Goal: Task Accomplishment & Management: Complete application form

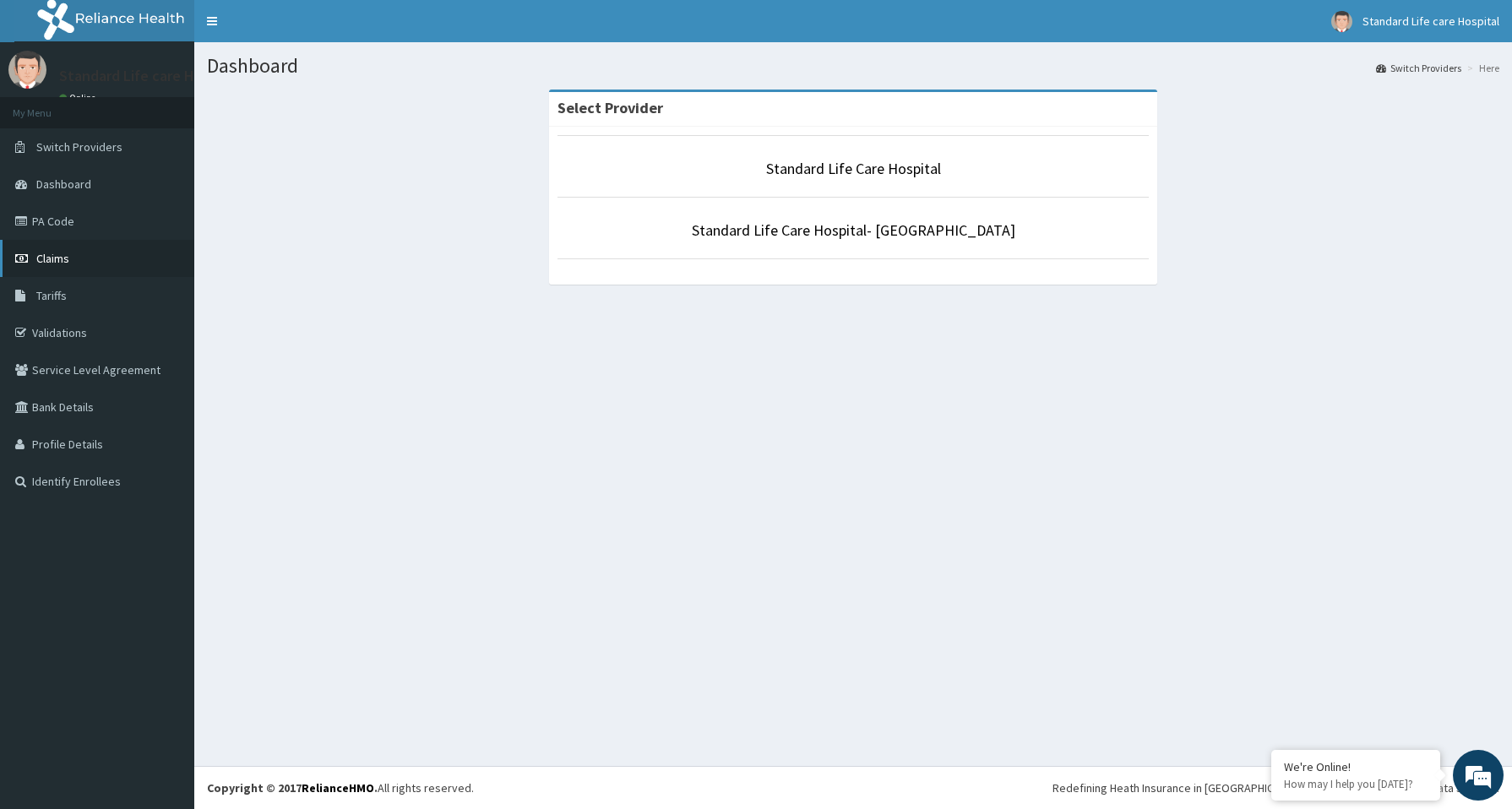
click at [41, 252] on span "Claims" at bounding box center [52, 258] width 33 height 15
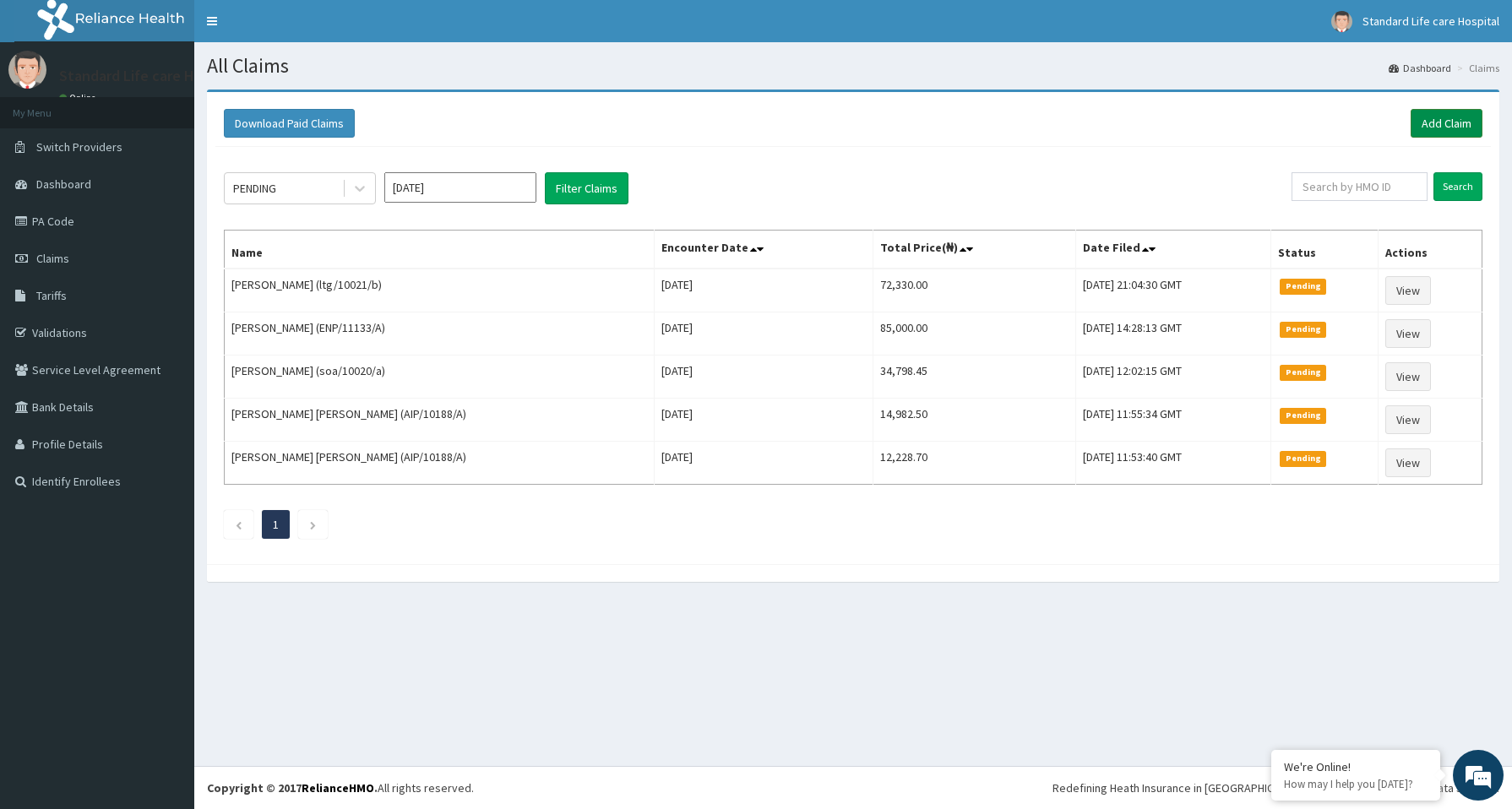
click at [1438, 127] on link "Add Claim" at bounding box center [1446, 123] width 71 height 29
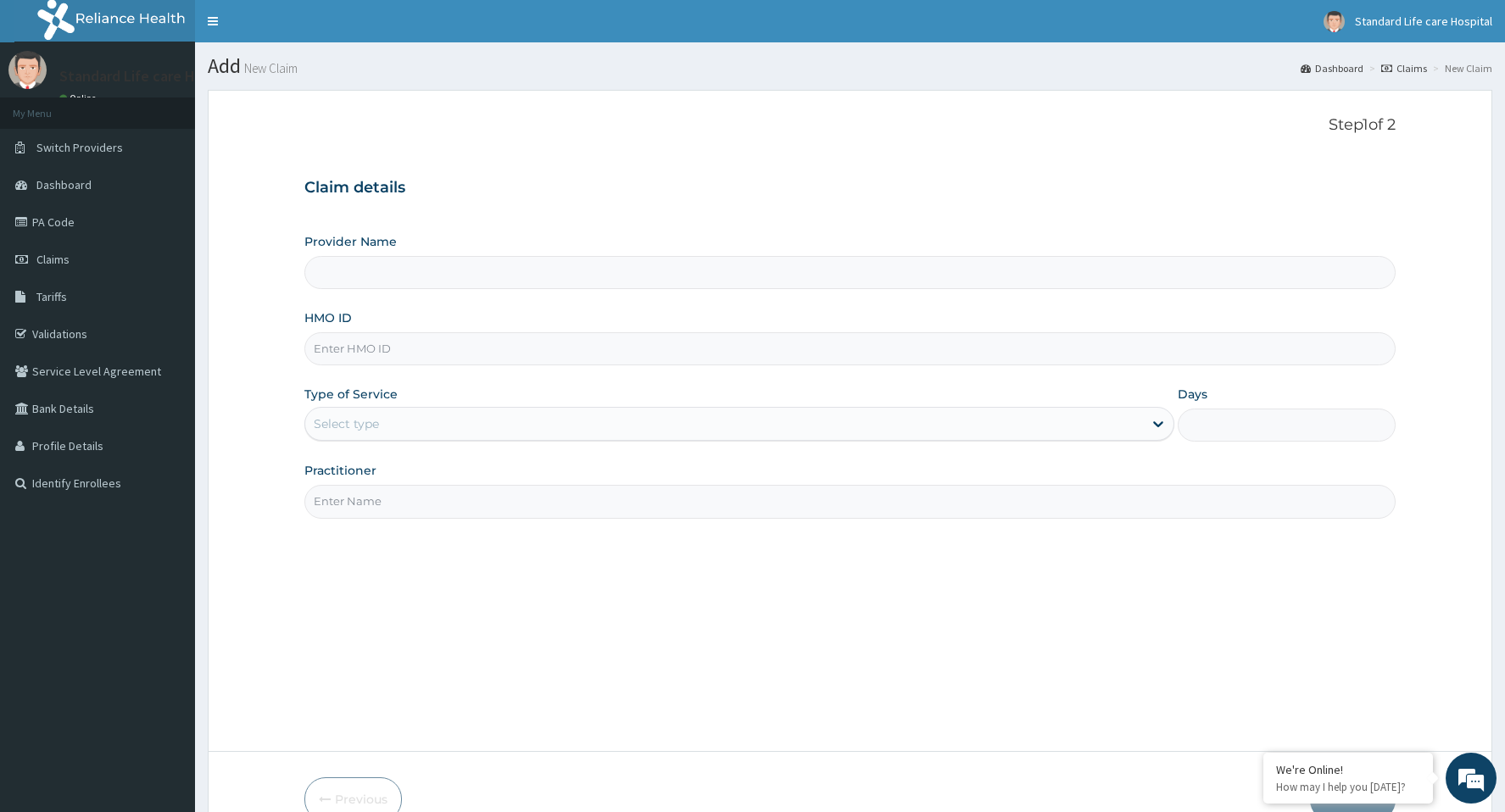
type input "Standard Life Care Hospital"
click at [370, 346] on input "HMO ID" at bounding box center [849, 349] width 1090 height 33
type input "soa/10020/c"
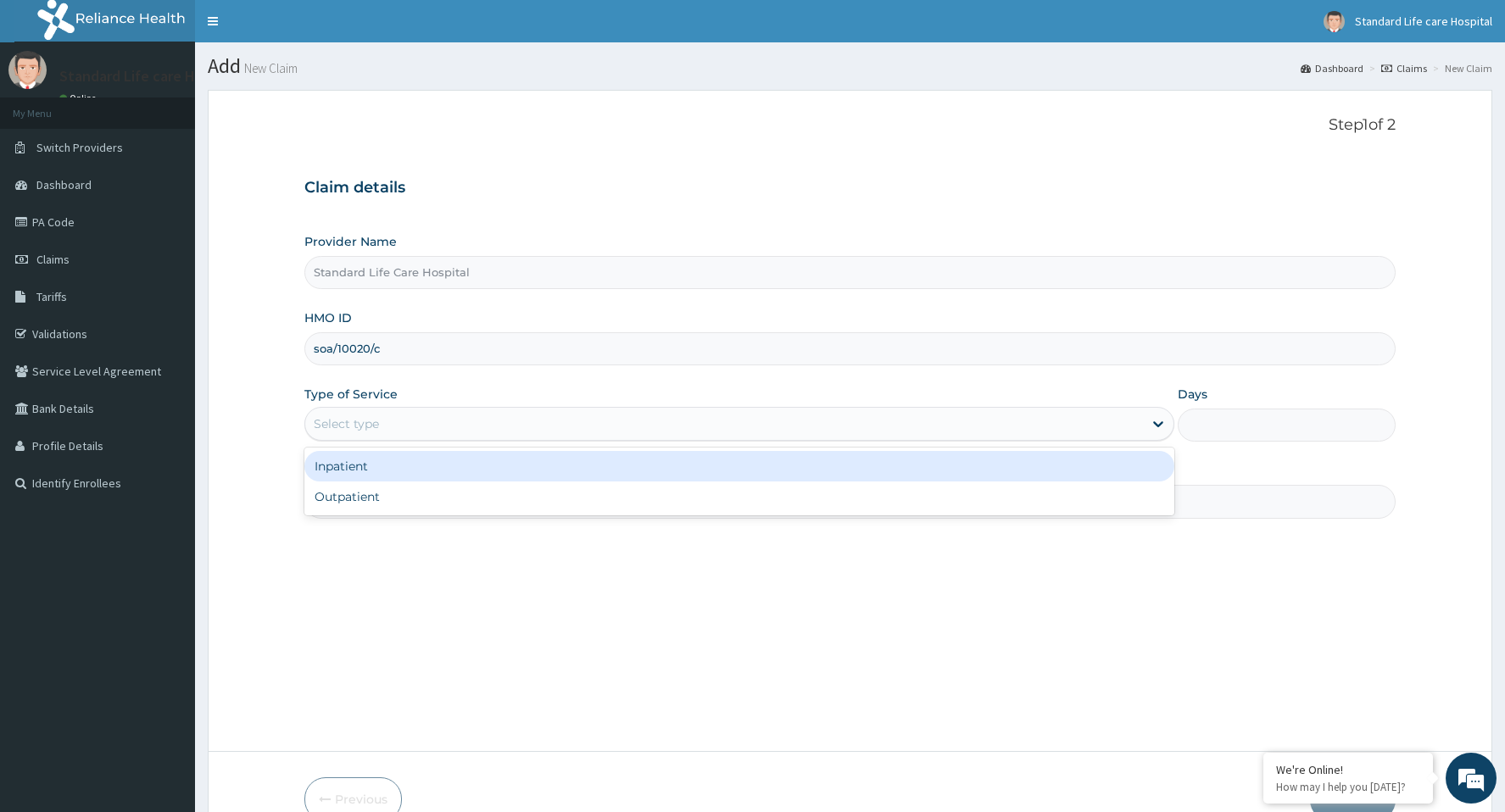
click at [400, 427] on div "Select type" at bounding box center [724, 424] width 837 height 27
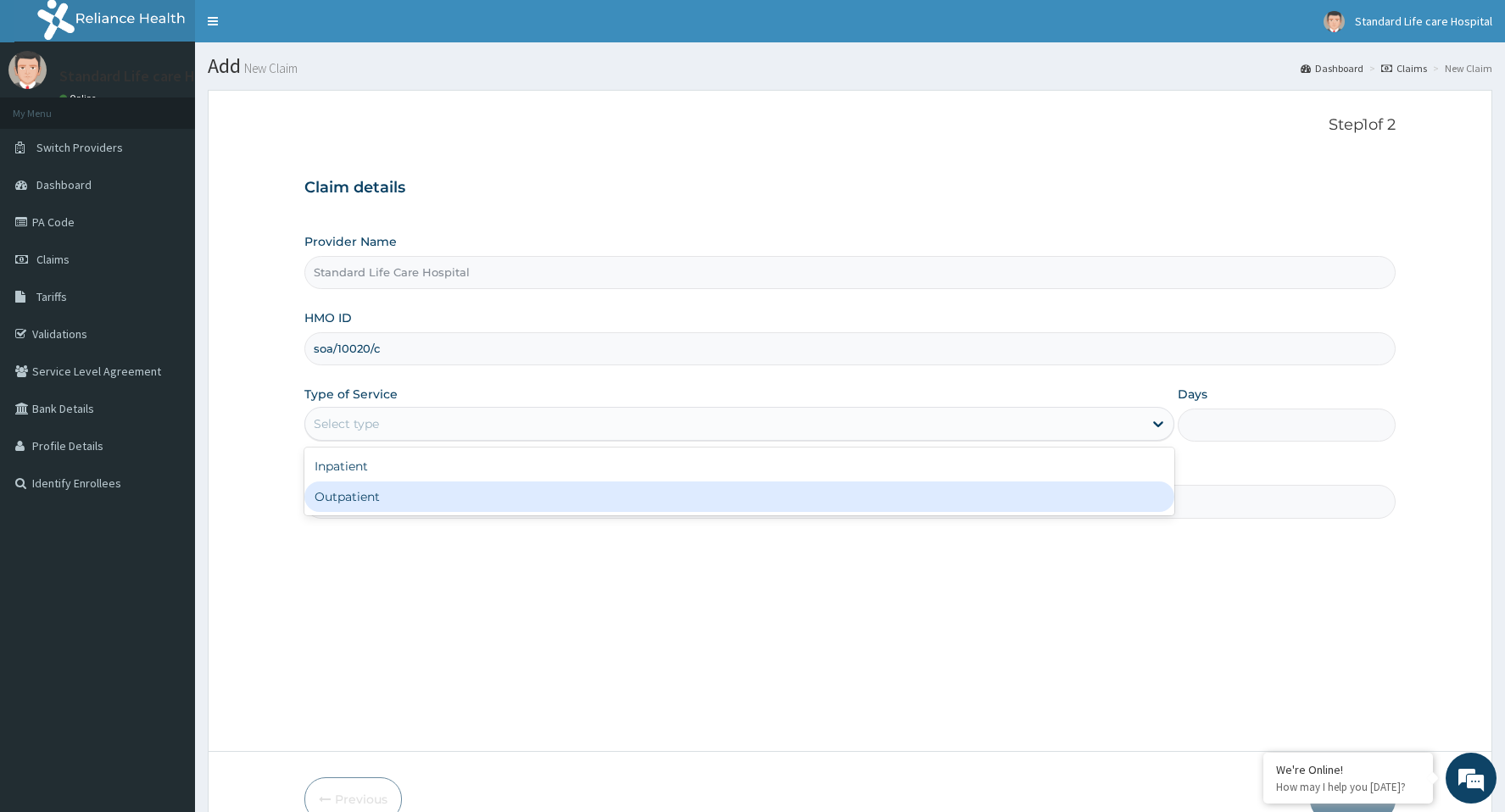
click at [369, 494] on div "Outpatient" at bounding box center [739, 497] width 870 height 31
type input "1"
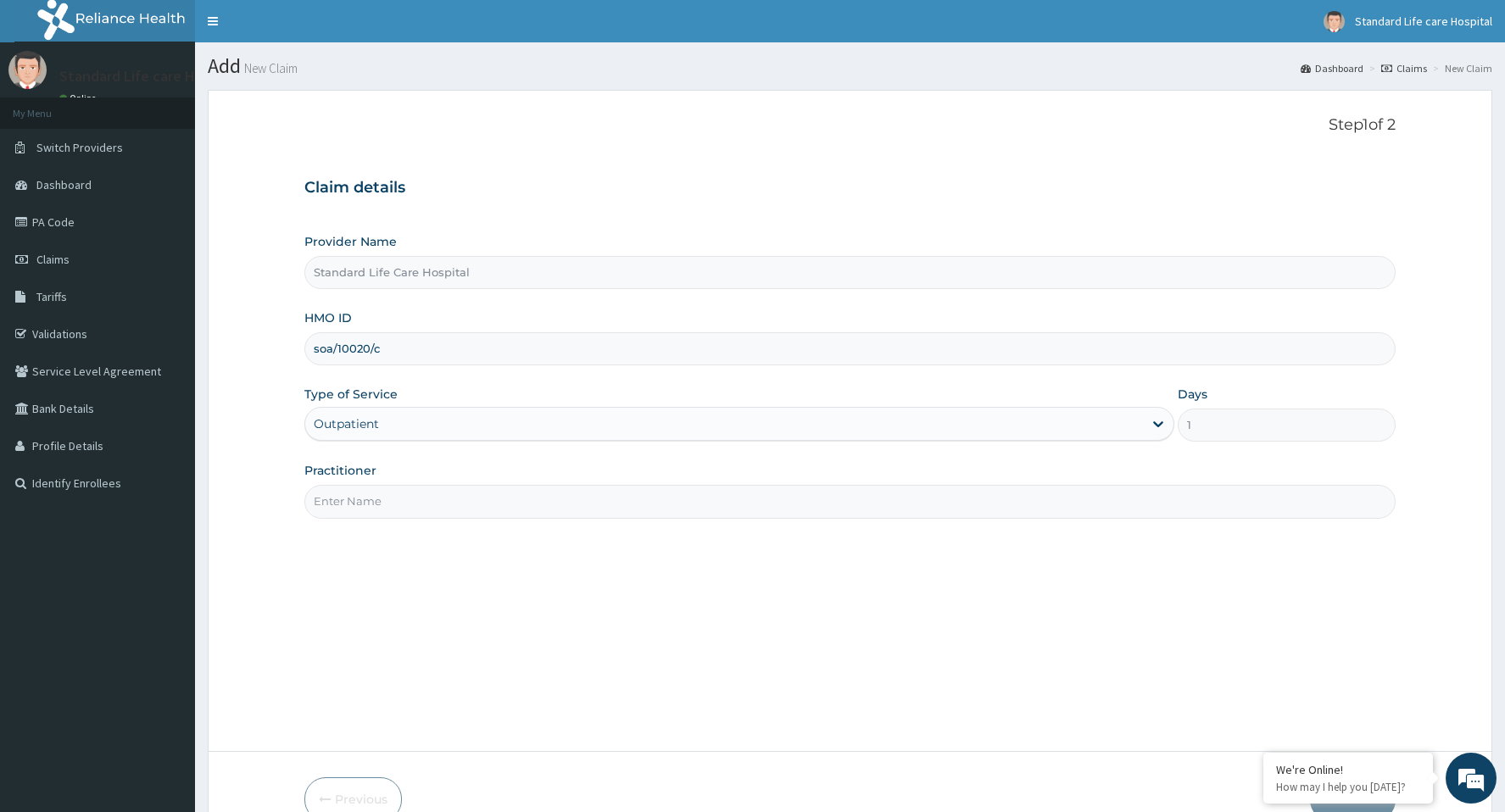
click at [411, 510] on input "Practitioner" at bounding box center [849, 501] width 1090 height 33
type input "OLUWATOSIN"
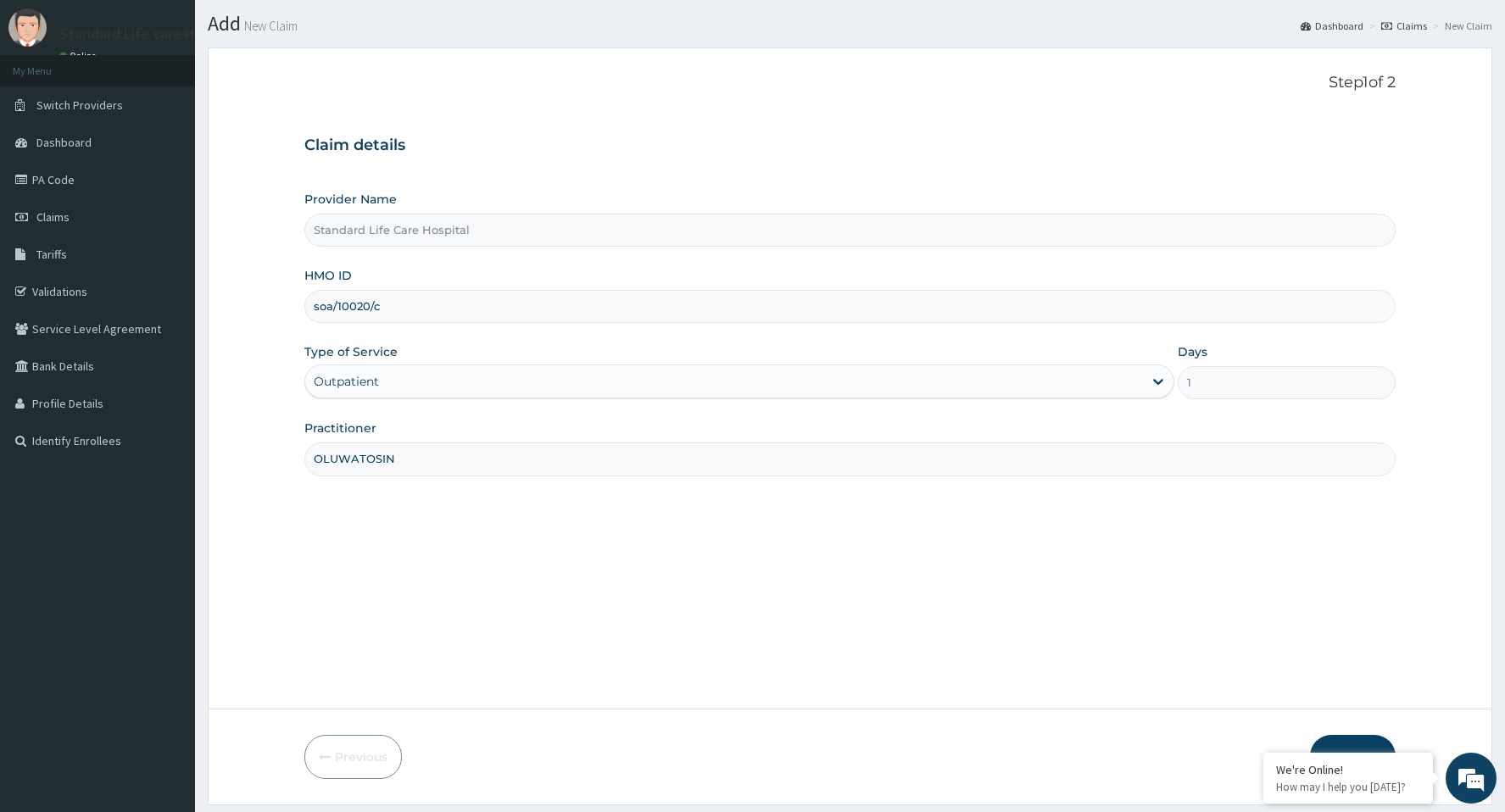
scroll to position [92, 0]
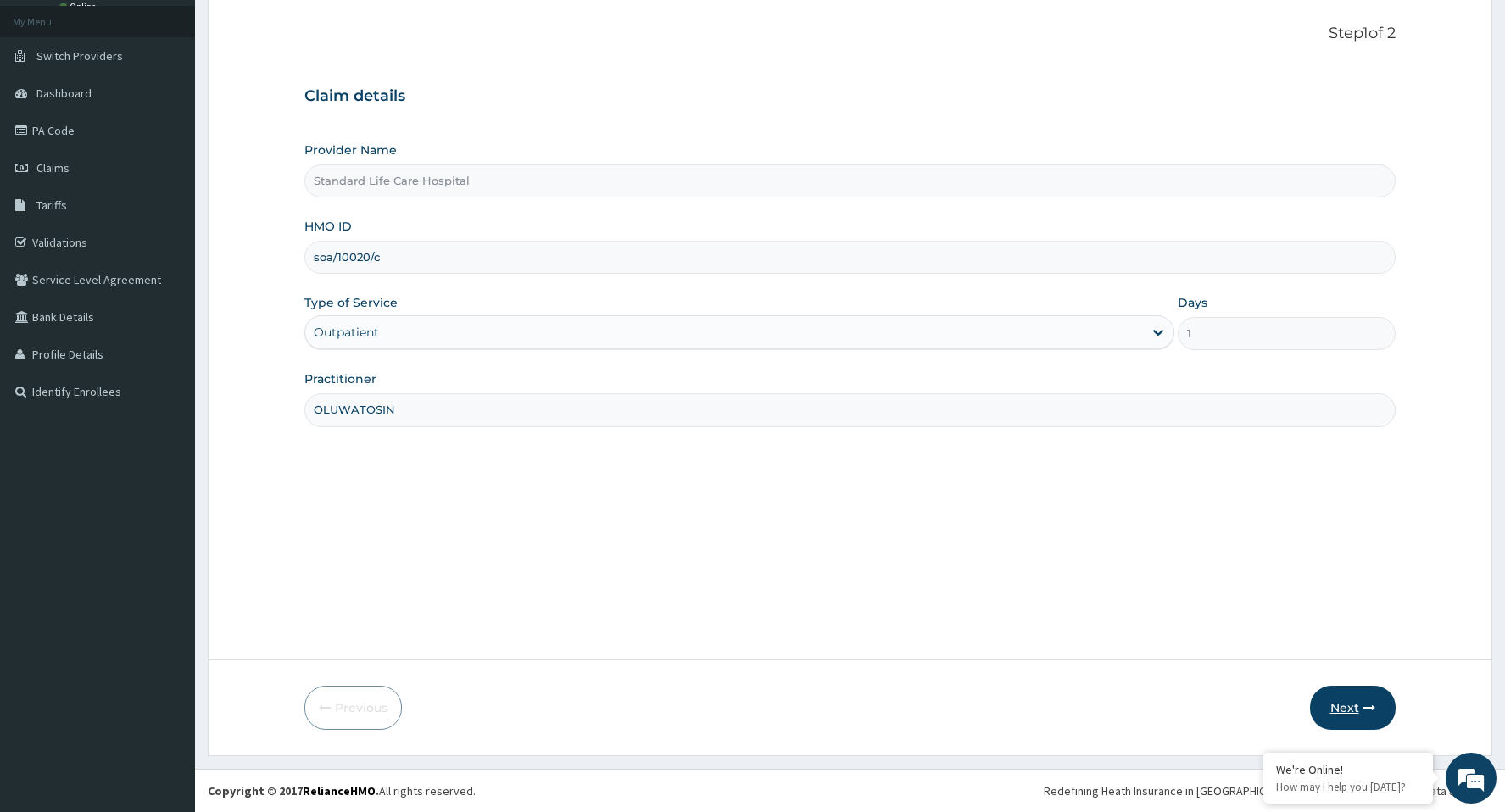
click at [1347, 709] on button "Next" at bounding box center [1352, 708] width 85 height 45
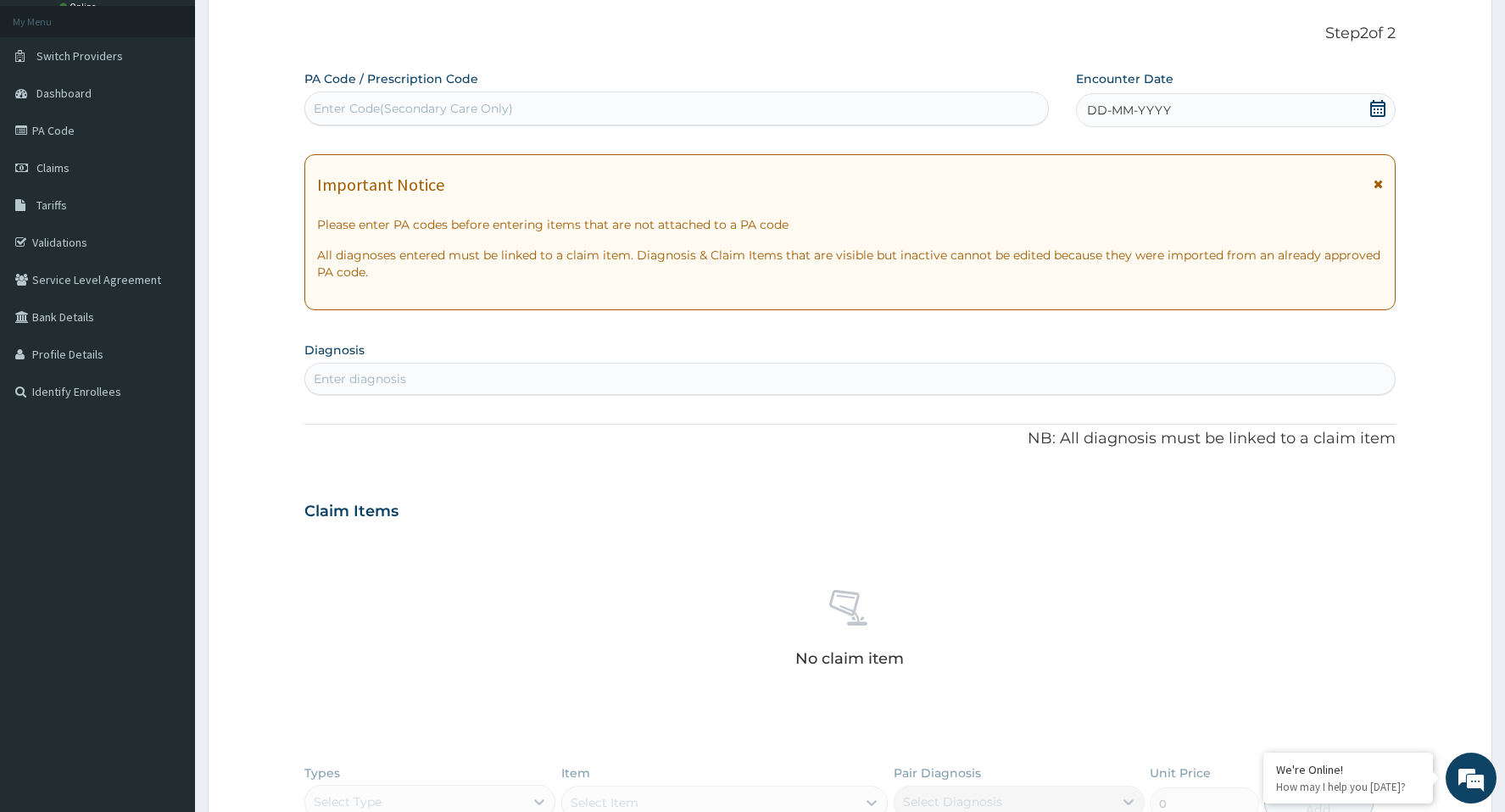
click at [1388, 106] on div "DD-MM-YYYY" at bounding box center [1234, 110] width 319 height 34
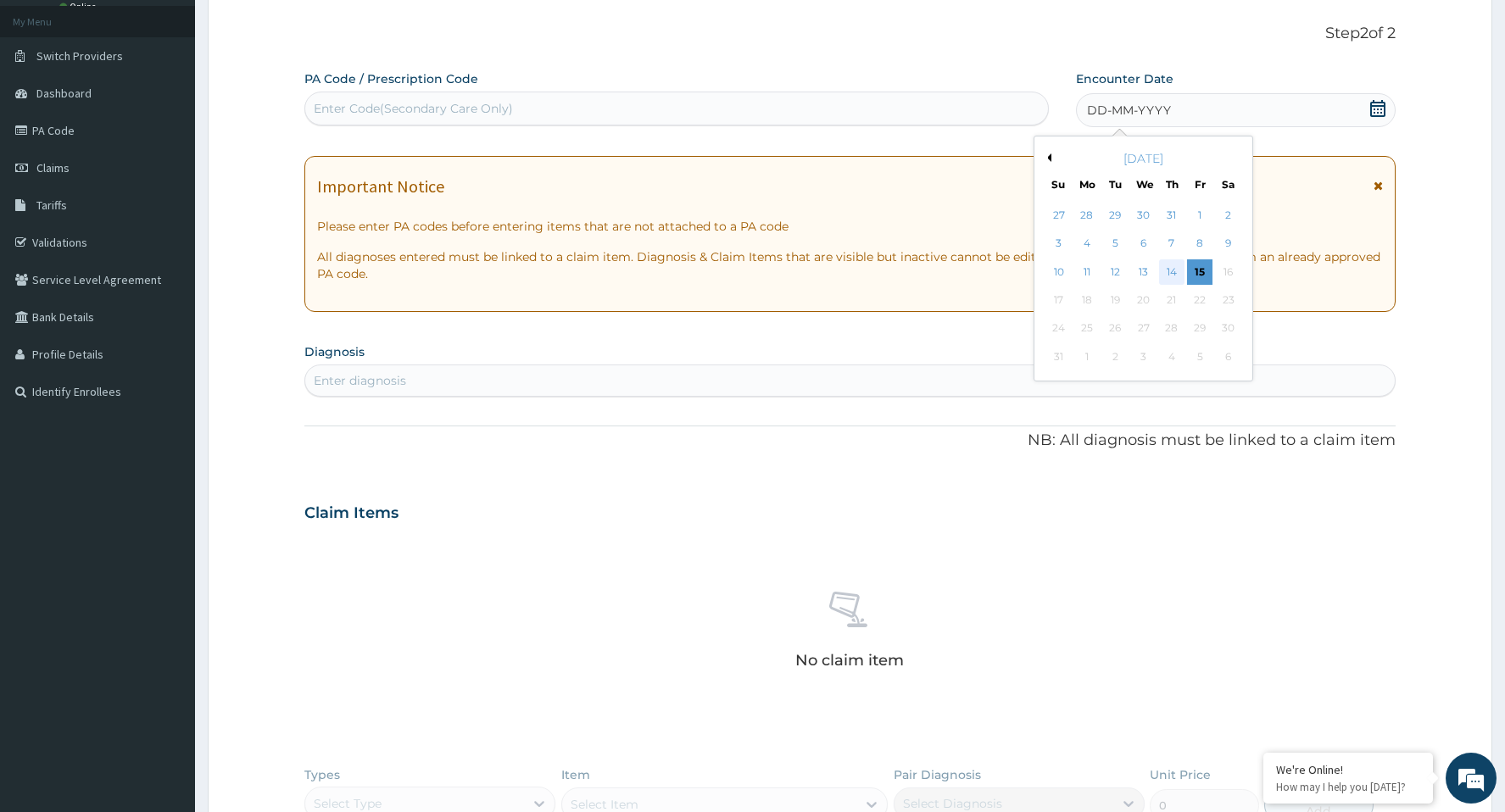
click at [1163, 271] on div "14" at bounding box center [1172, 272] width 25 height 25
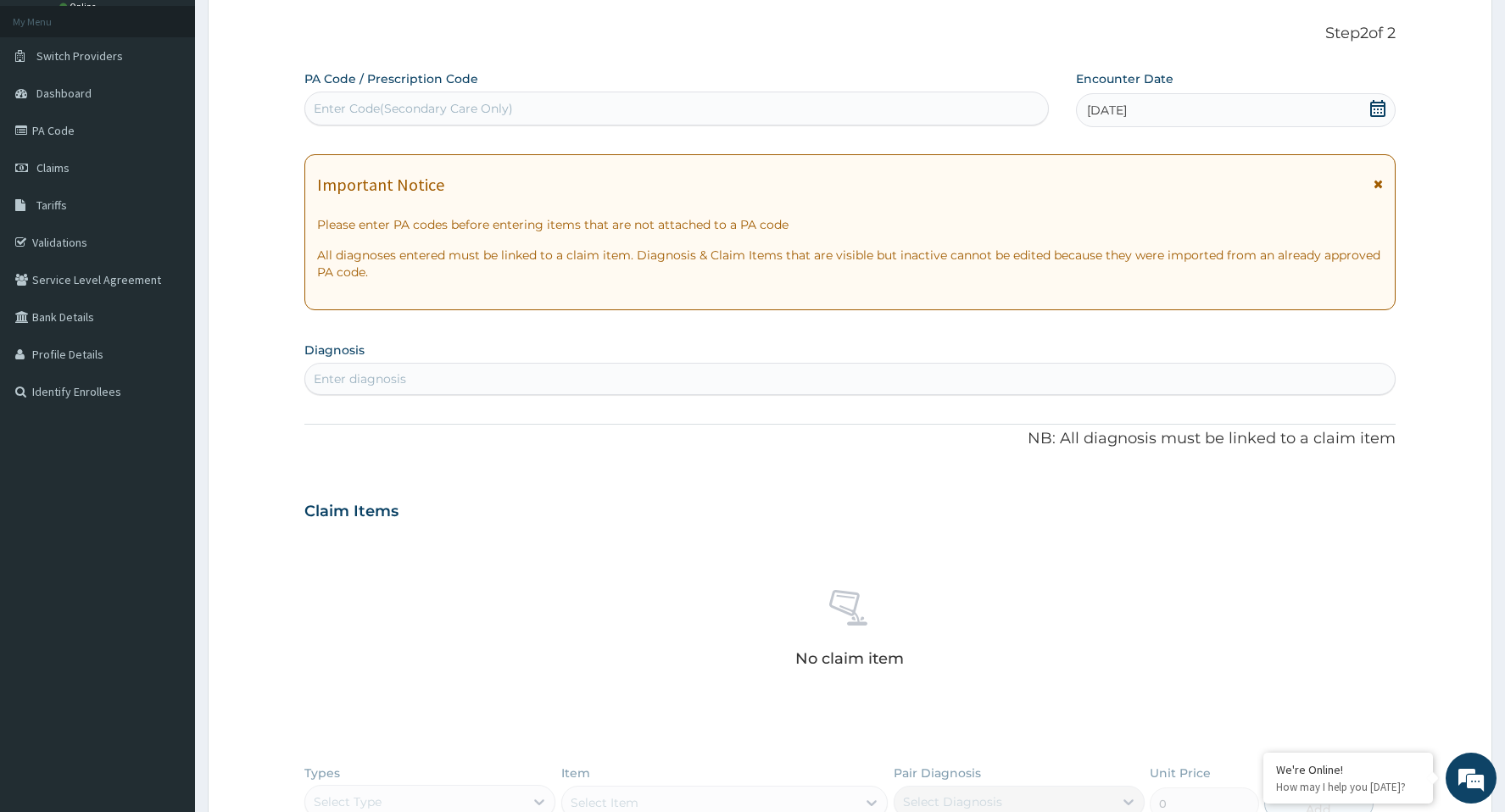
click at [424, 390] on div "Enter diagnosis" at bounding box center [849, 379] width 1088 height 27
type input "CELLULI"
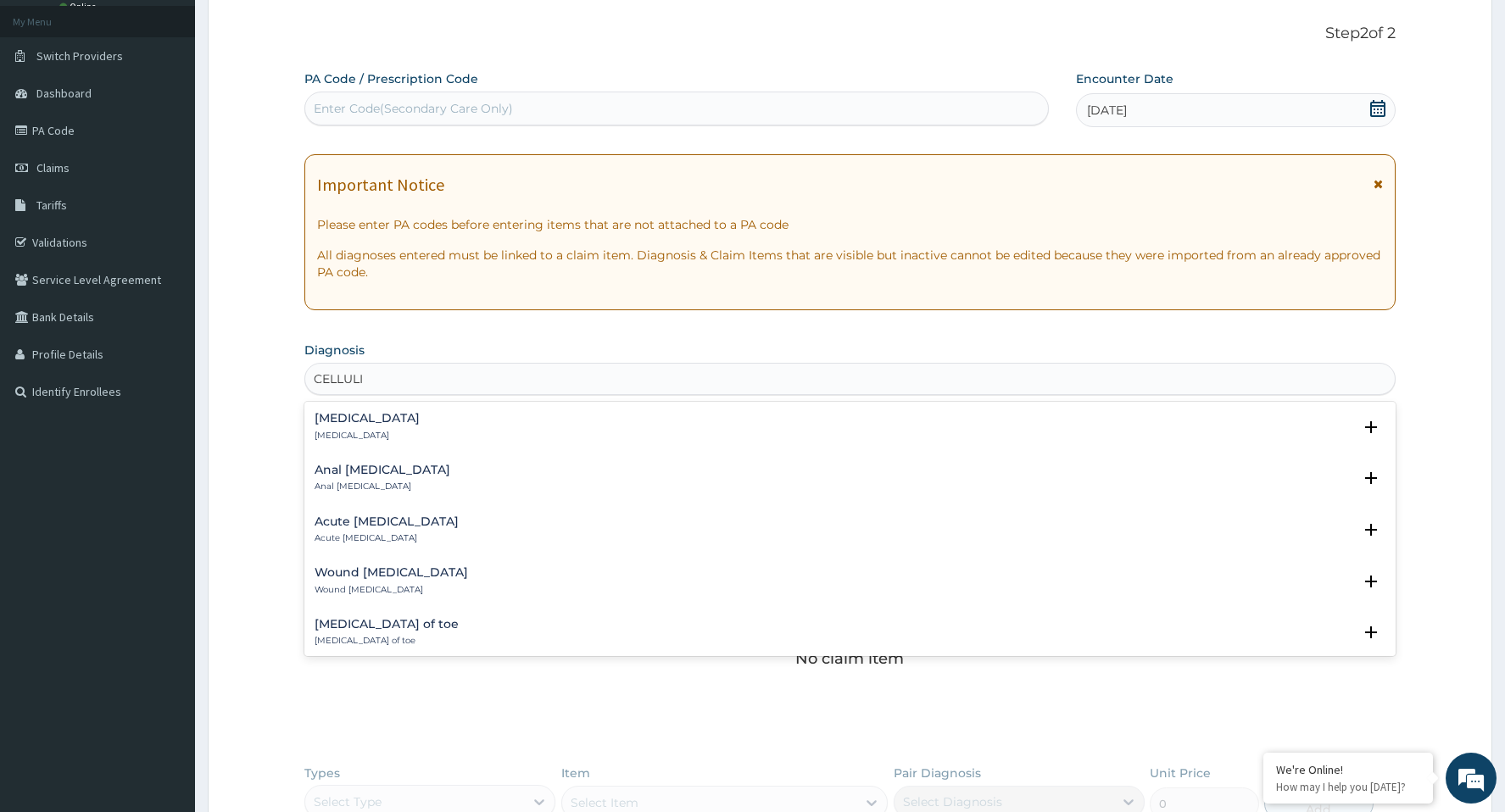
click at [332, 421] on h4 "Cellulitis" at bounding box center [367, 419] width 105 height 13
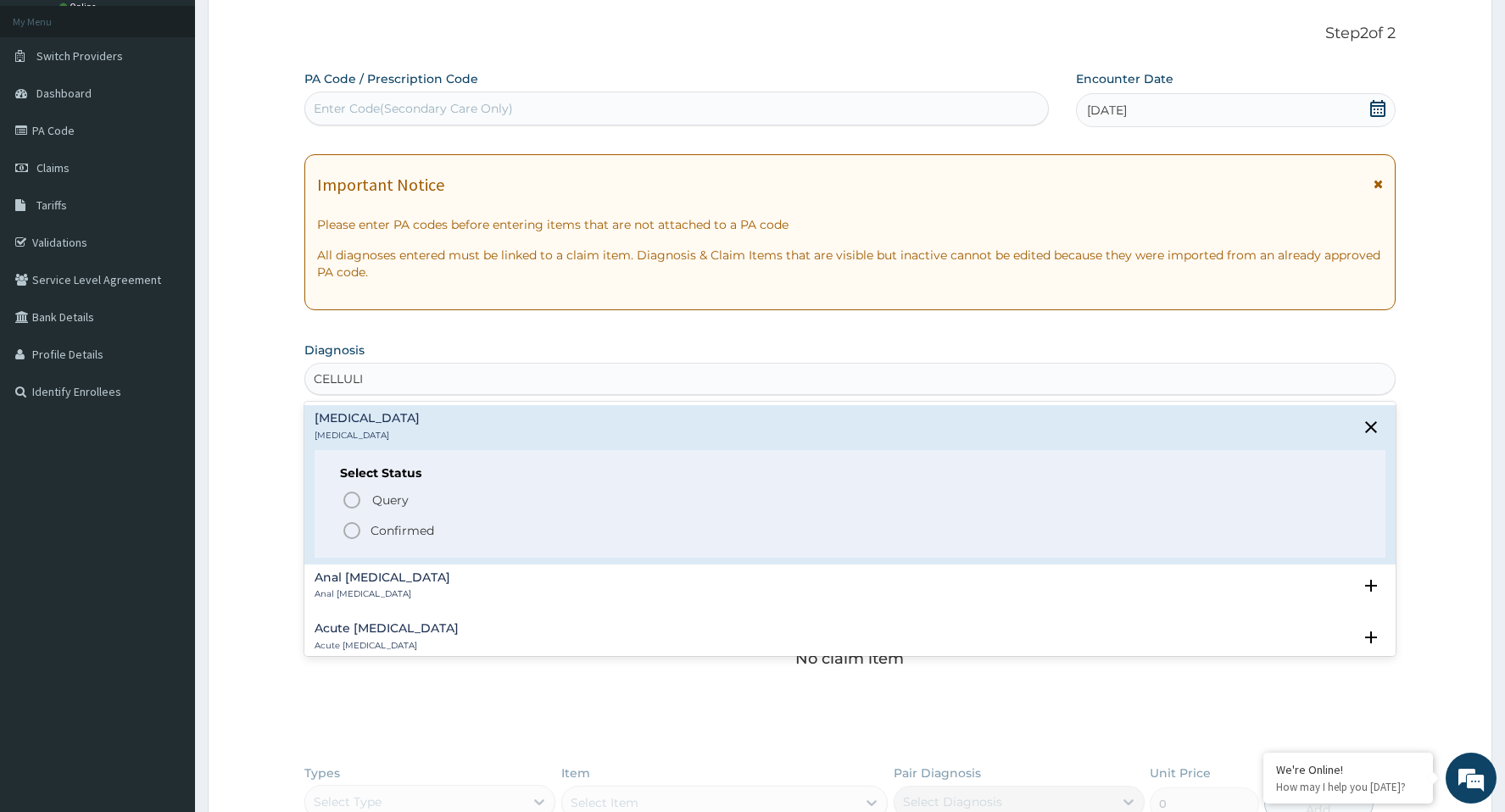
click at [351, 529] on icon "status option filled" at bounding box center [351, 530] width 20 height 20
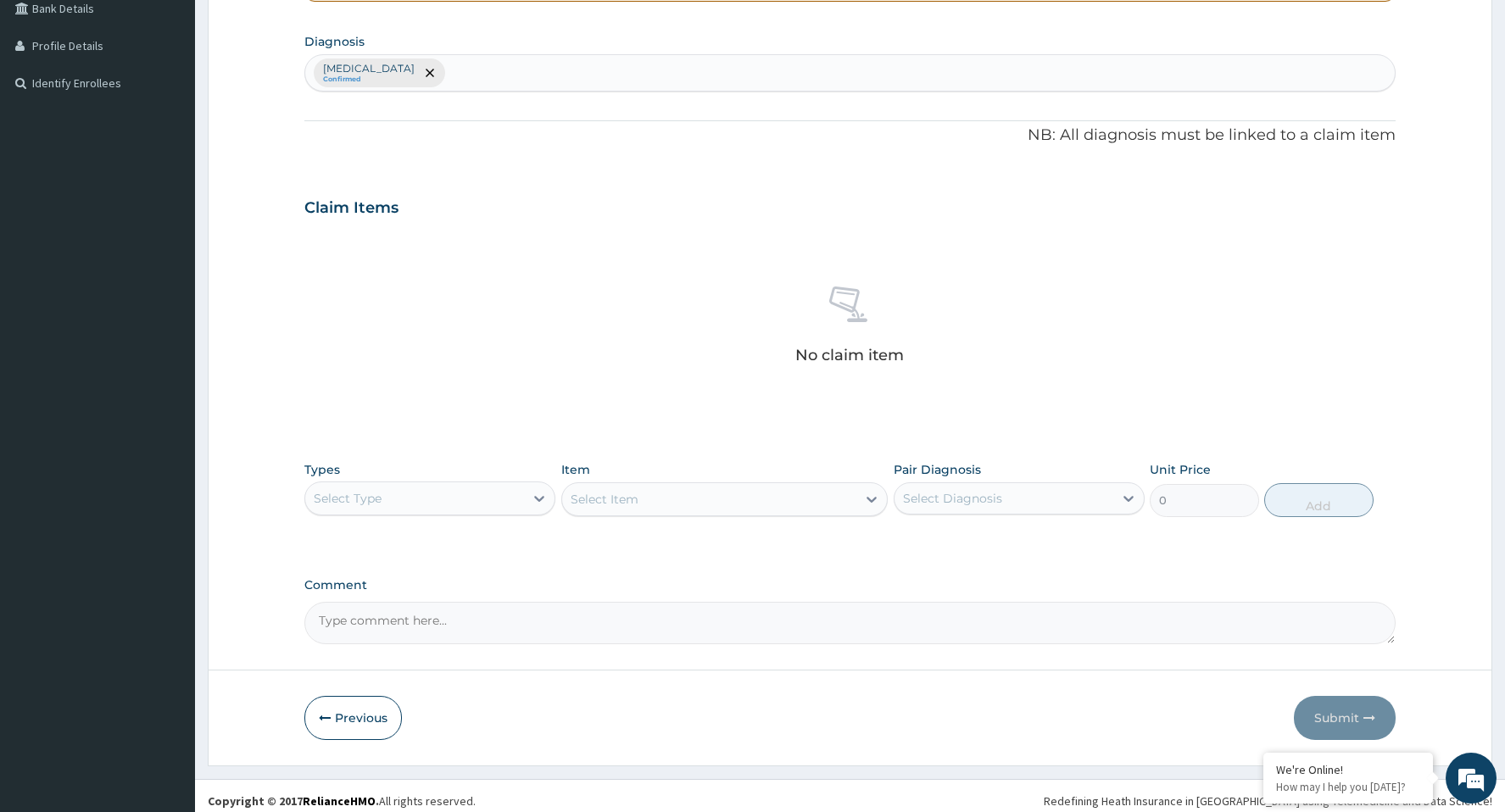
scroll to position [402, 0]
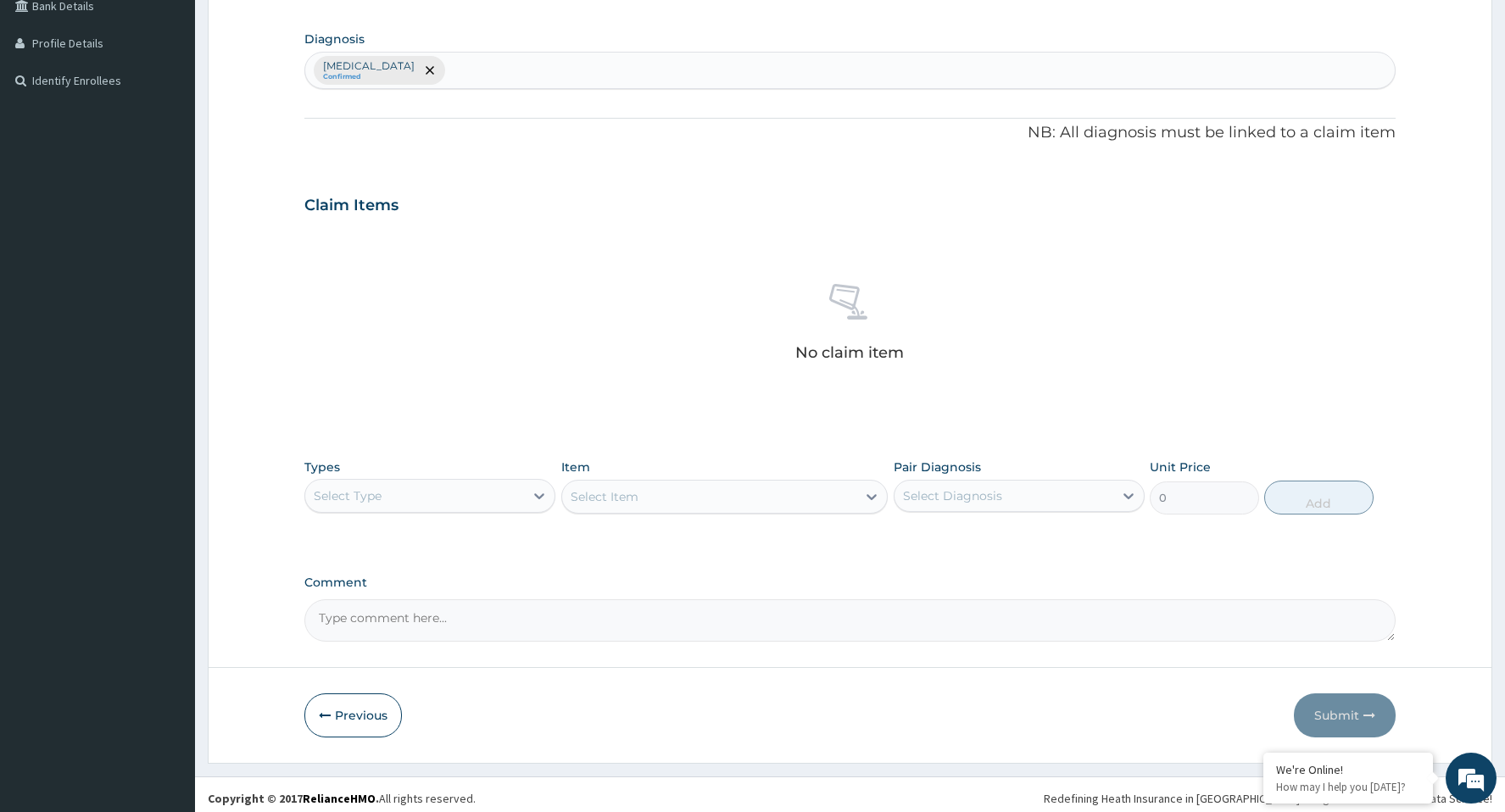
click at [417, 496] on div "Select Type" at bounding box center [414, 496] width 219 height 27
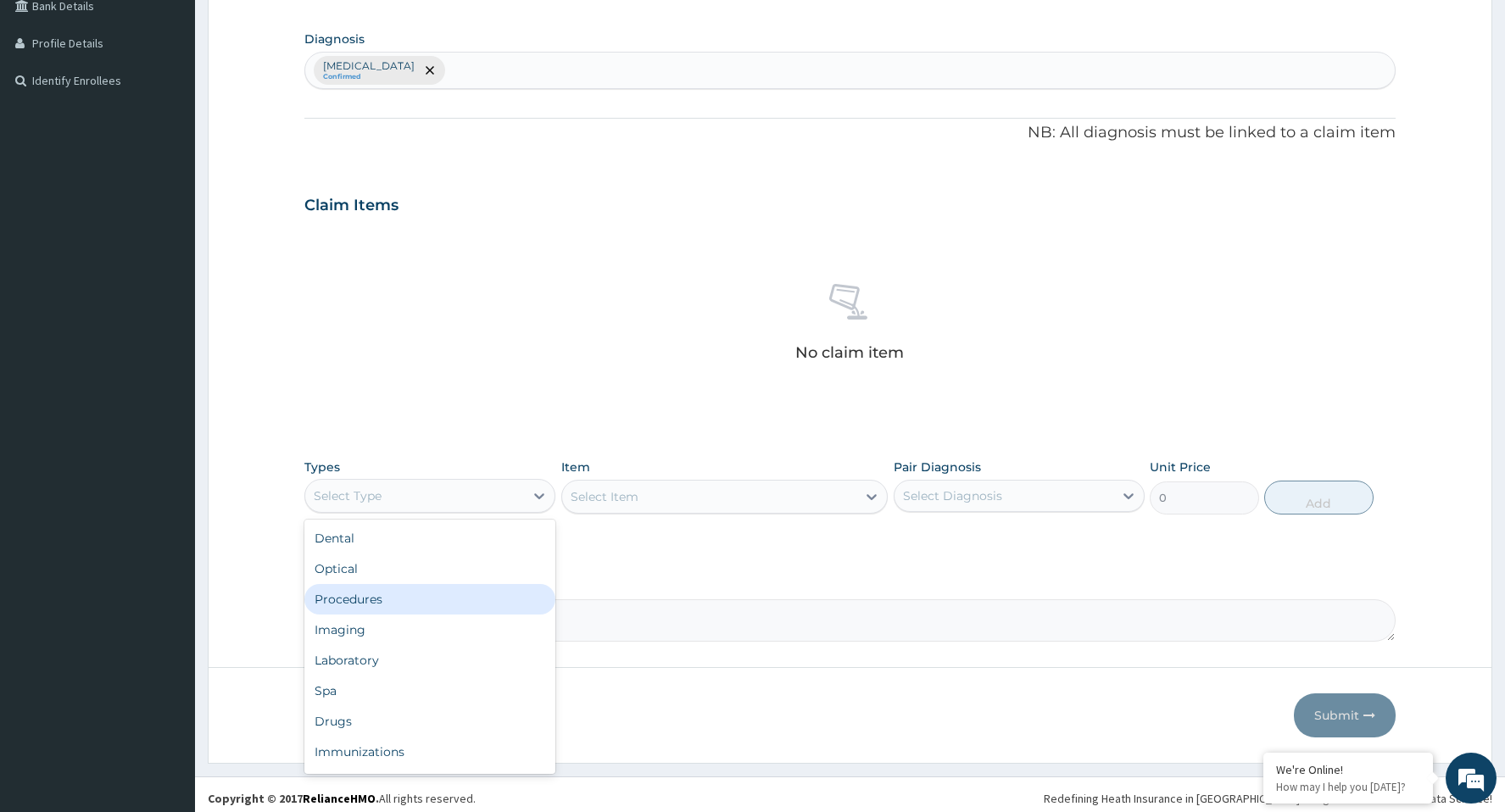
click at [375, 601] on div "Procedures" at bounding box center [430, 599] width 251 height 31
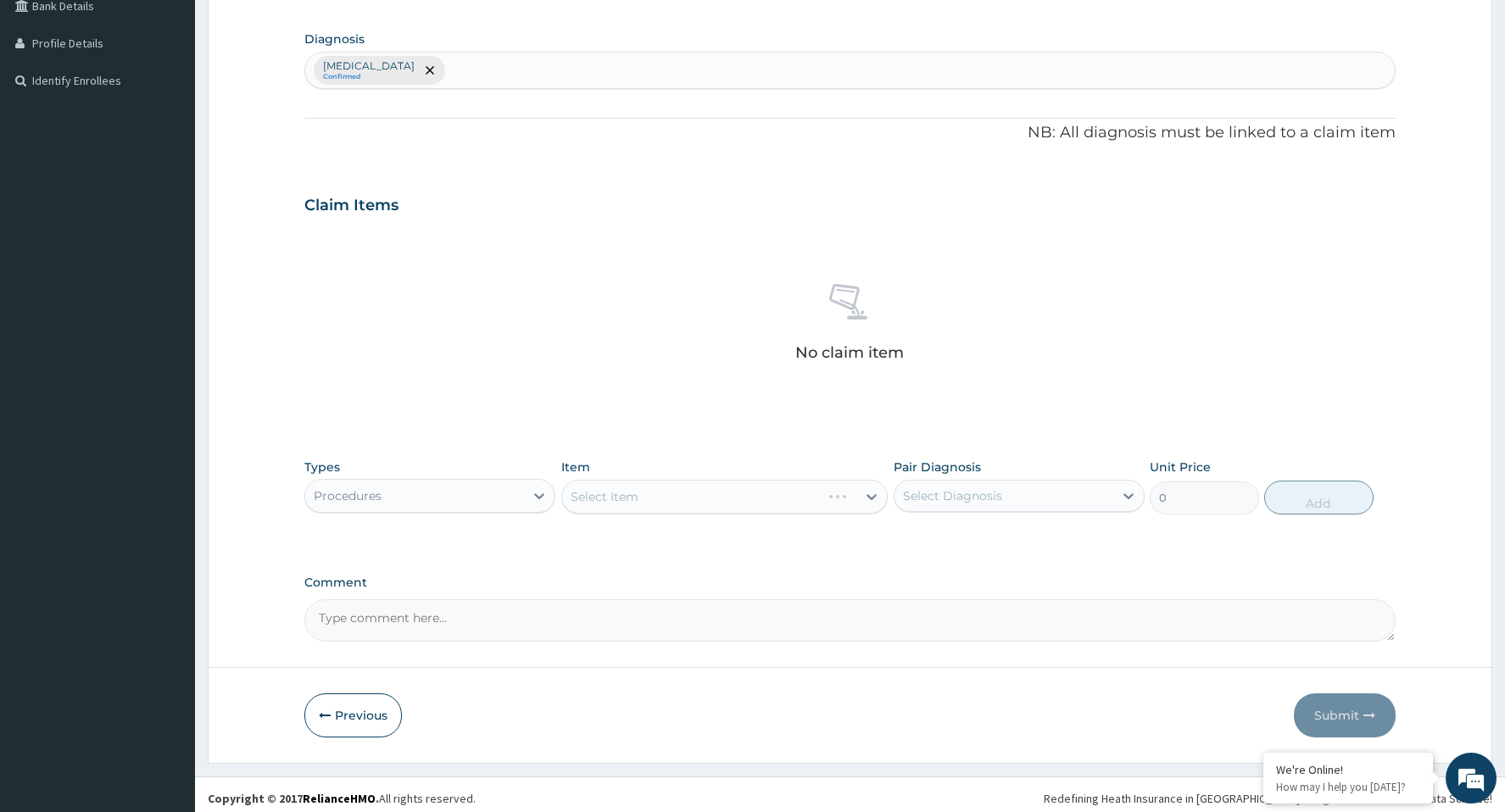
click at [659, 503] on div "Select Item" at bounding box center [725, 496] width 327 height 34
click at [668, 500] on div "Select Item" at bounding box center [709, 497] width 295 height 27
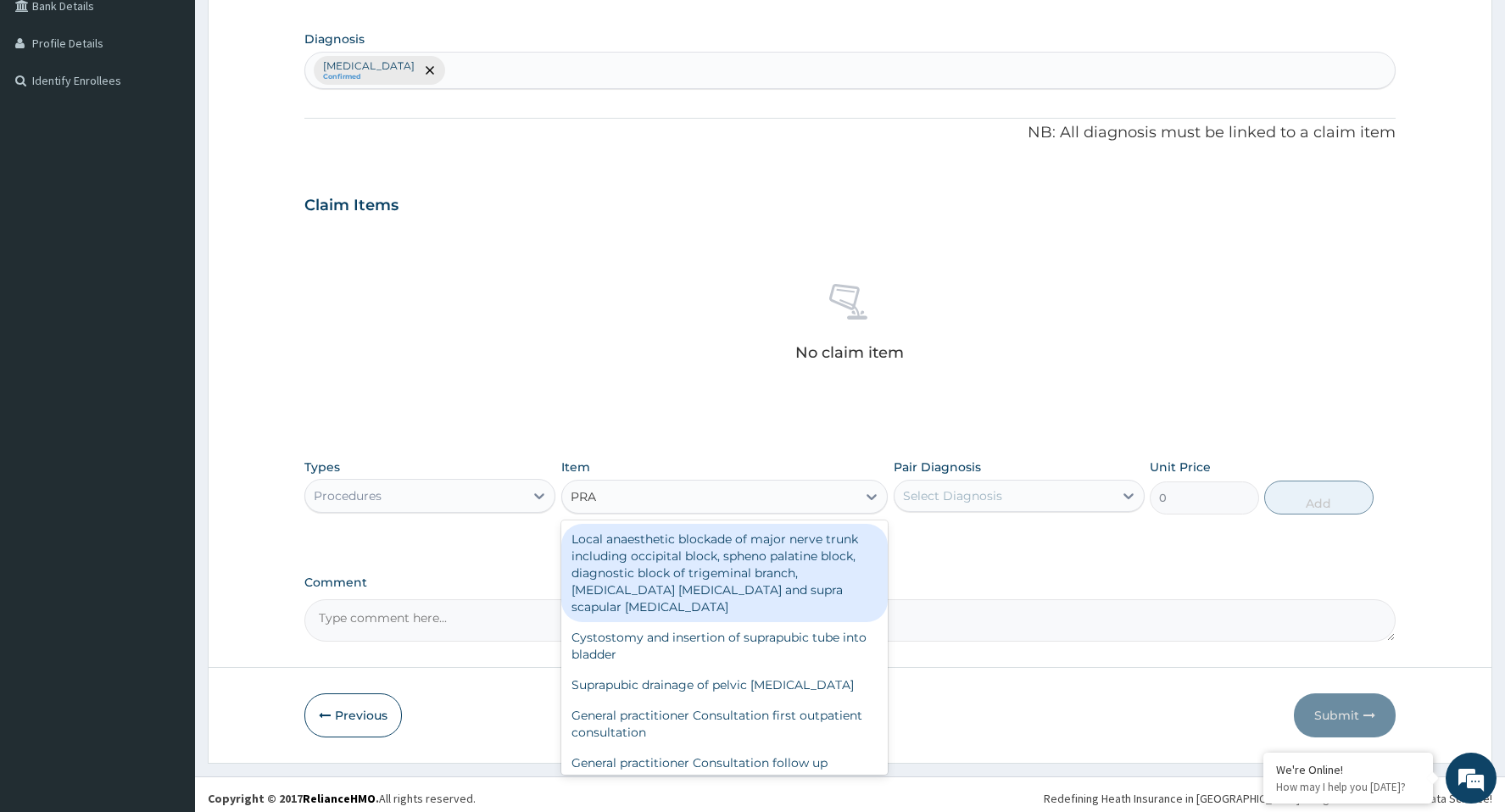
type input "PRAC"
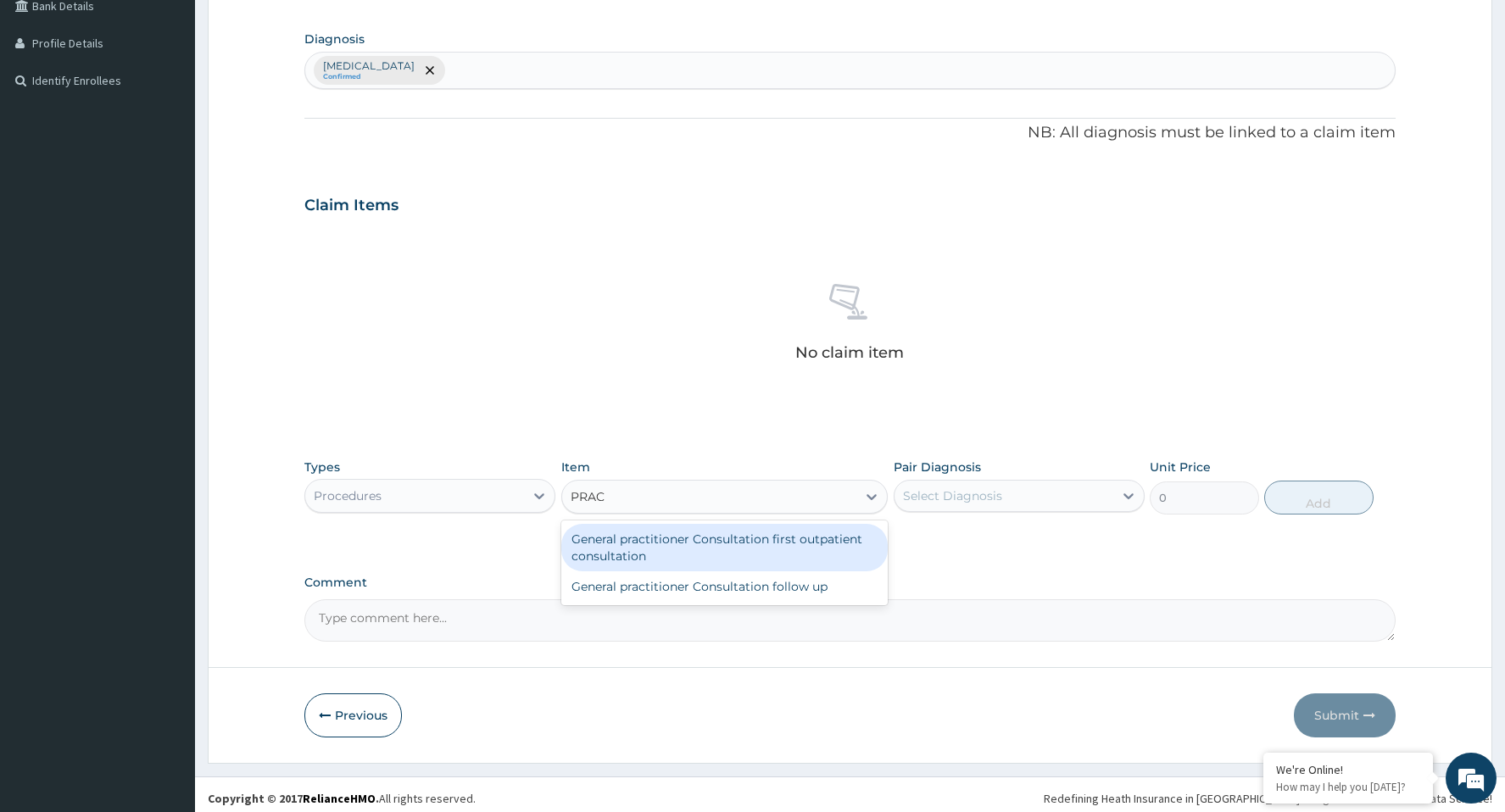
click at [640, 547] on div "General practitioner Consultation first outpatient consultation" at bounding box center [725, 548] width 327 height 47
type input "3000"
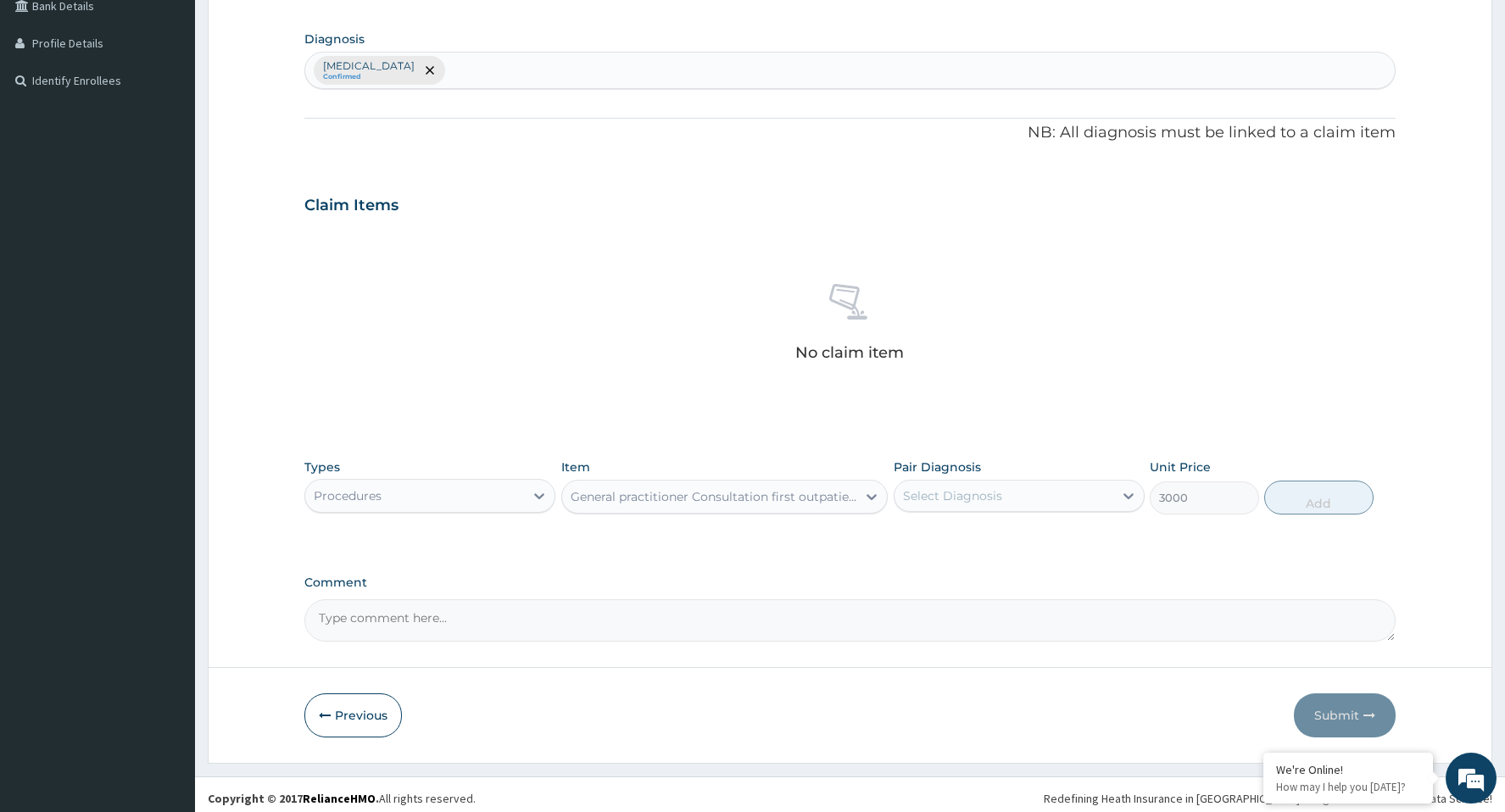
click at [996, 504] on div "Select Diagnosis" at bounding box center [1004, 496] width 219 height 27
click at [982, 540] on div "Cellulitis" at bounding box center [1019, 540] width 251 height 35
checkbox input "true"
click at [1328, 501] on button "Add" at bounding box center [1318, 497] width 109 height 34
type input "0"
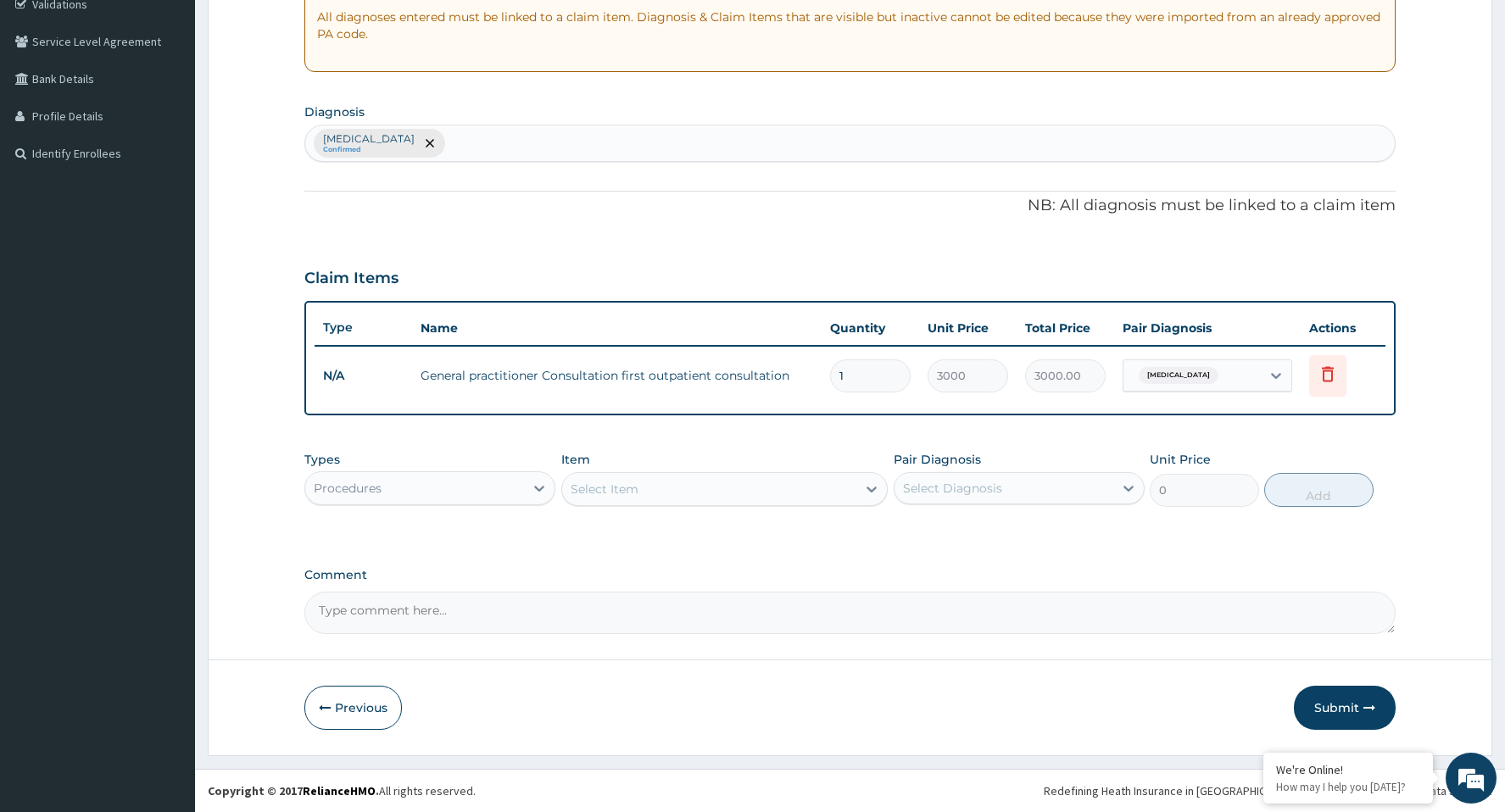
scroll to position [330, 0]
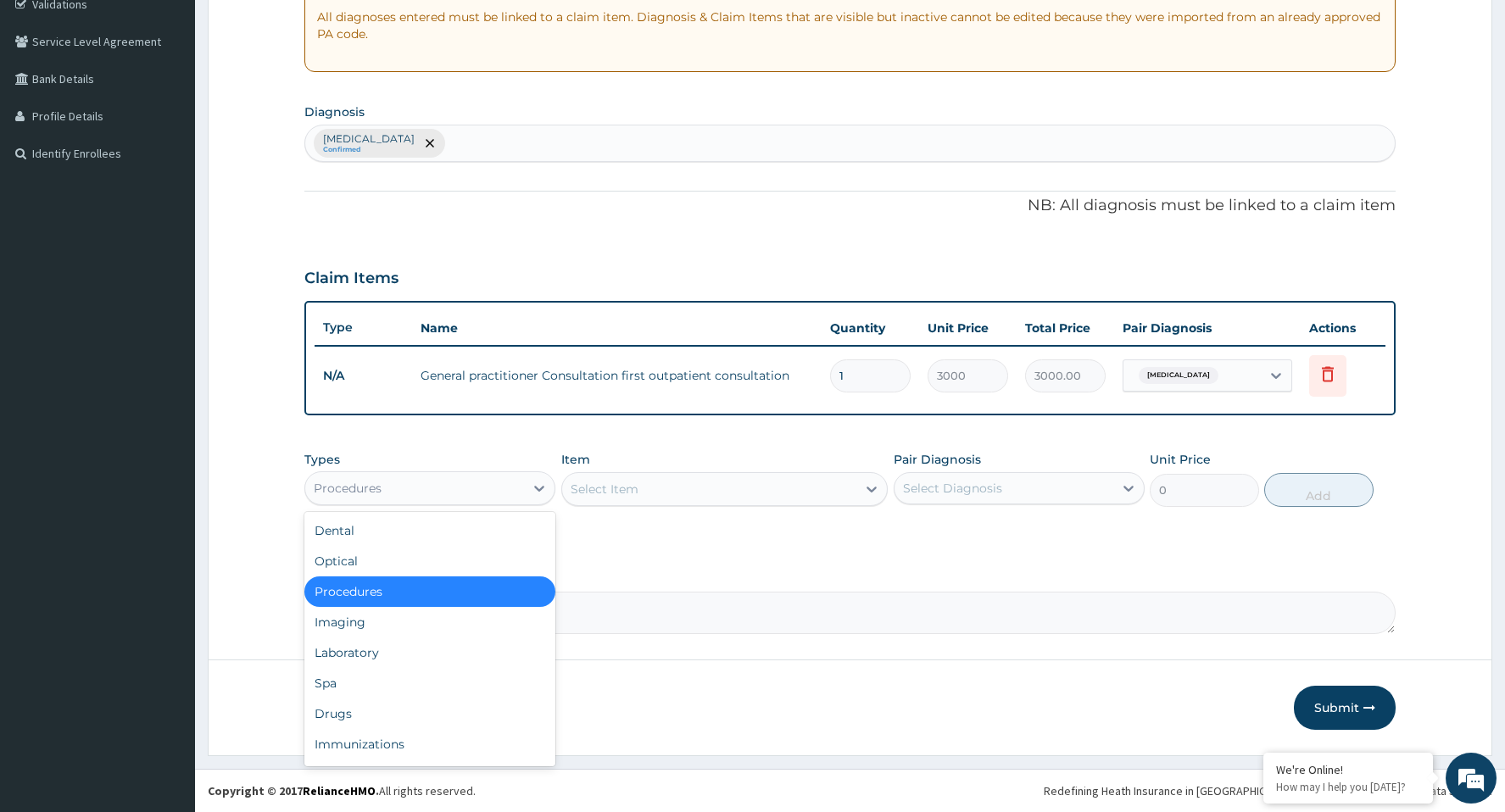
click at [478, 498] on div "Procedures" at bounding box center [414, 489] width 219 height 27
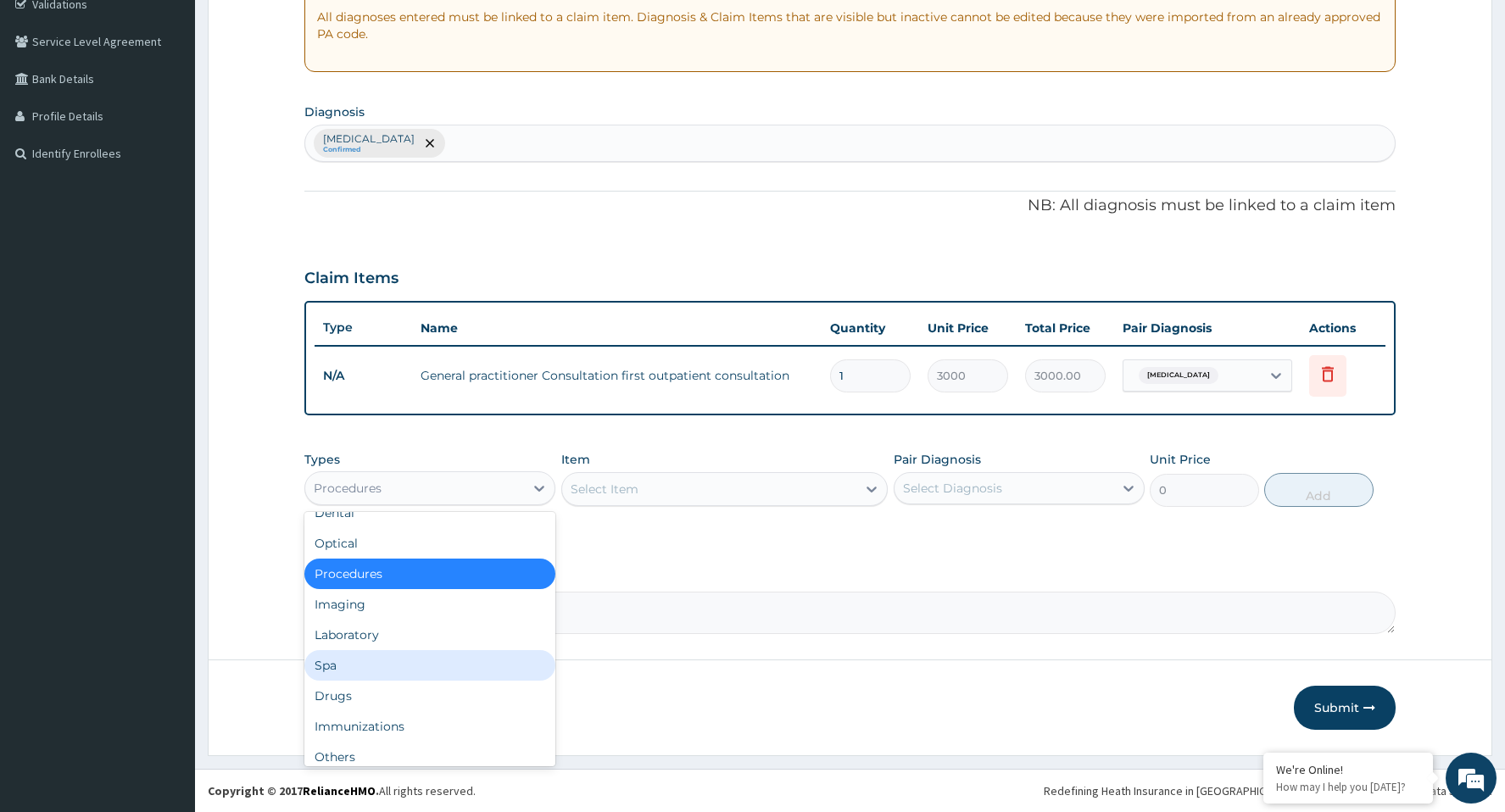
scroll to position [57, 0]
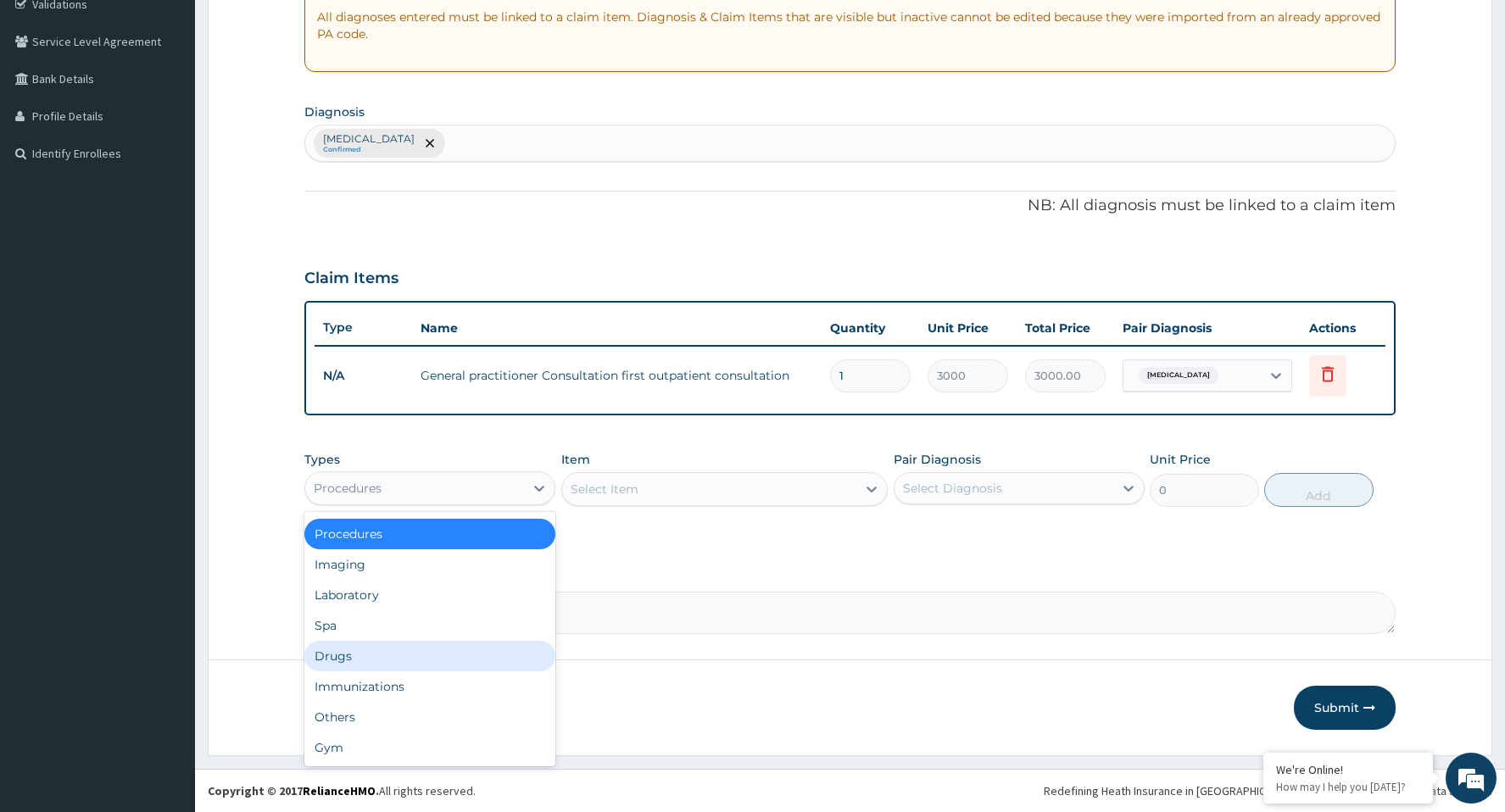
click at [371, 654] on div "Drugs" at bounding box center [430, 657] width 251 height 31
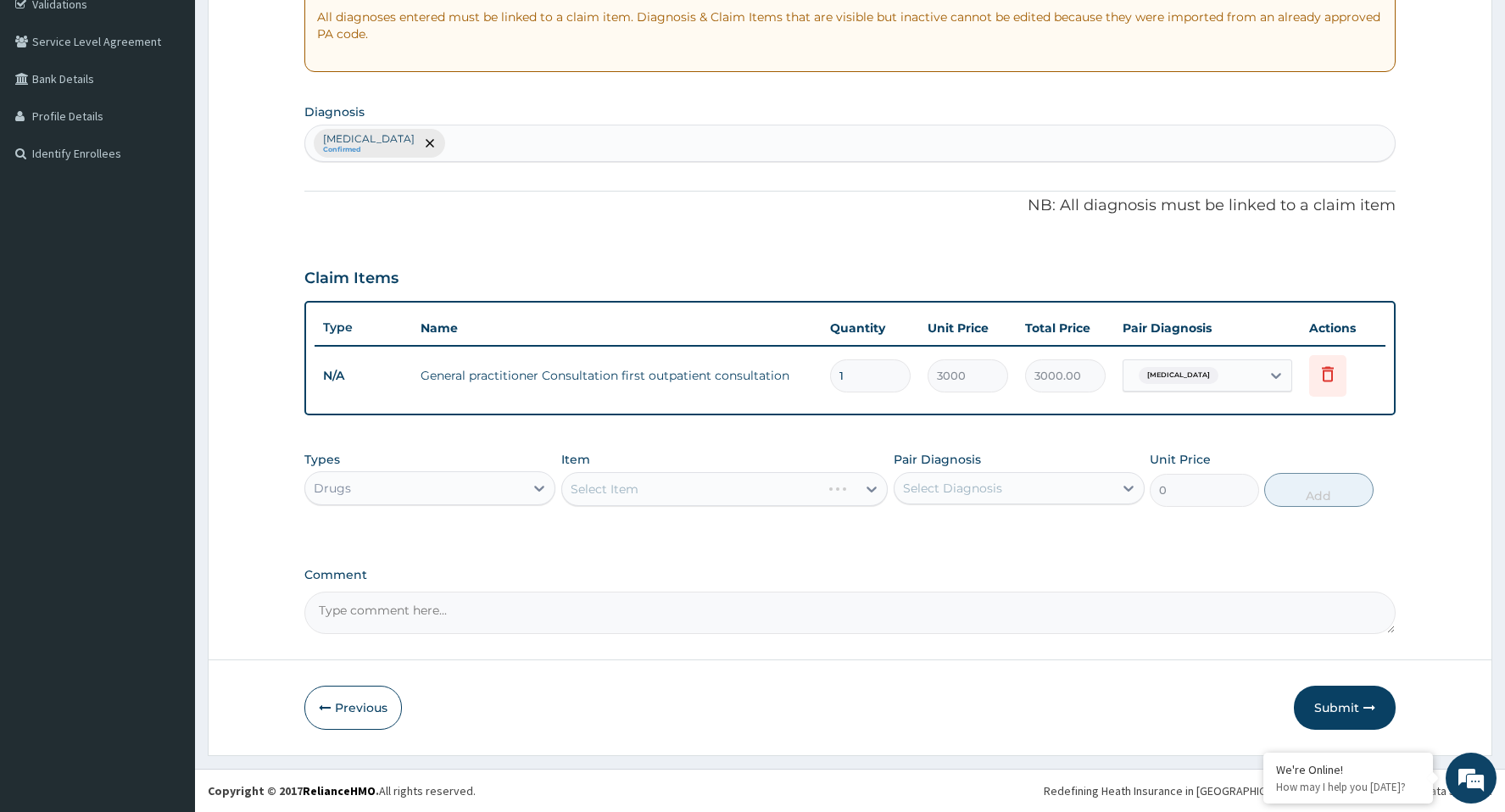
click at [613, 488] on div "Select Item" at bounding box center [725, 489] width 327 height 34
click at [639, 494] on div "Select Item" at bounding box center [709, 490] width 295 height 27
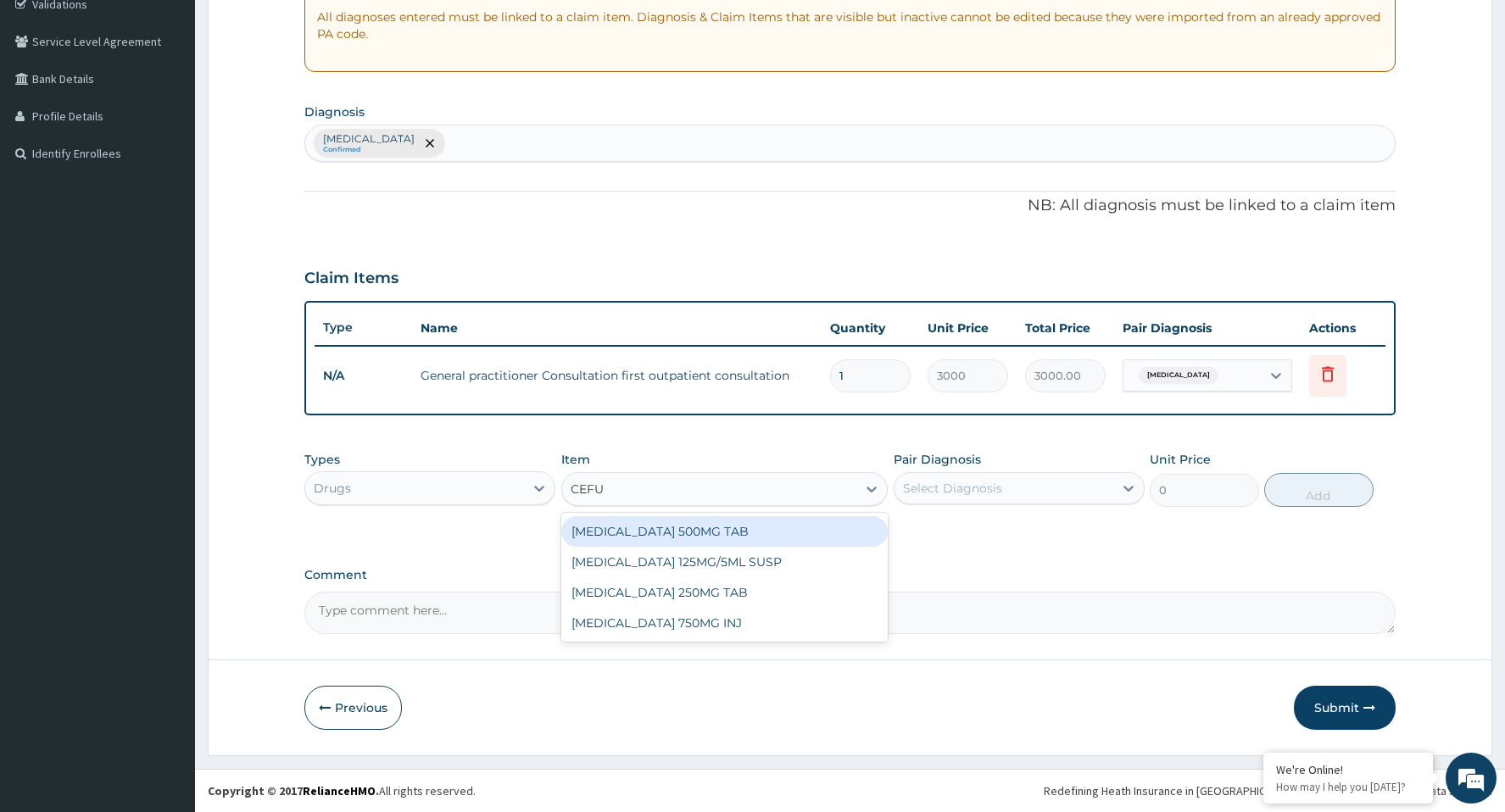
type input "CEFUR"
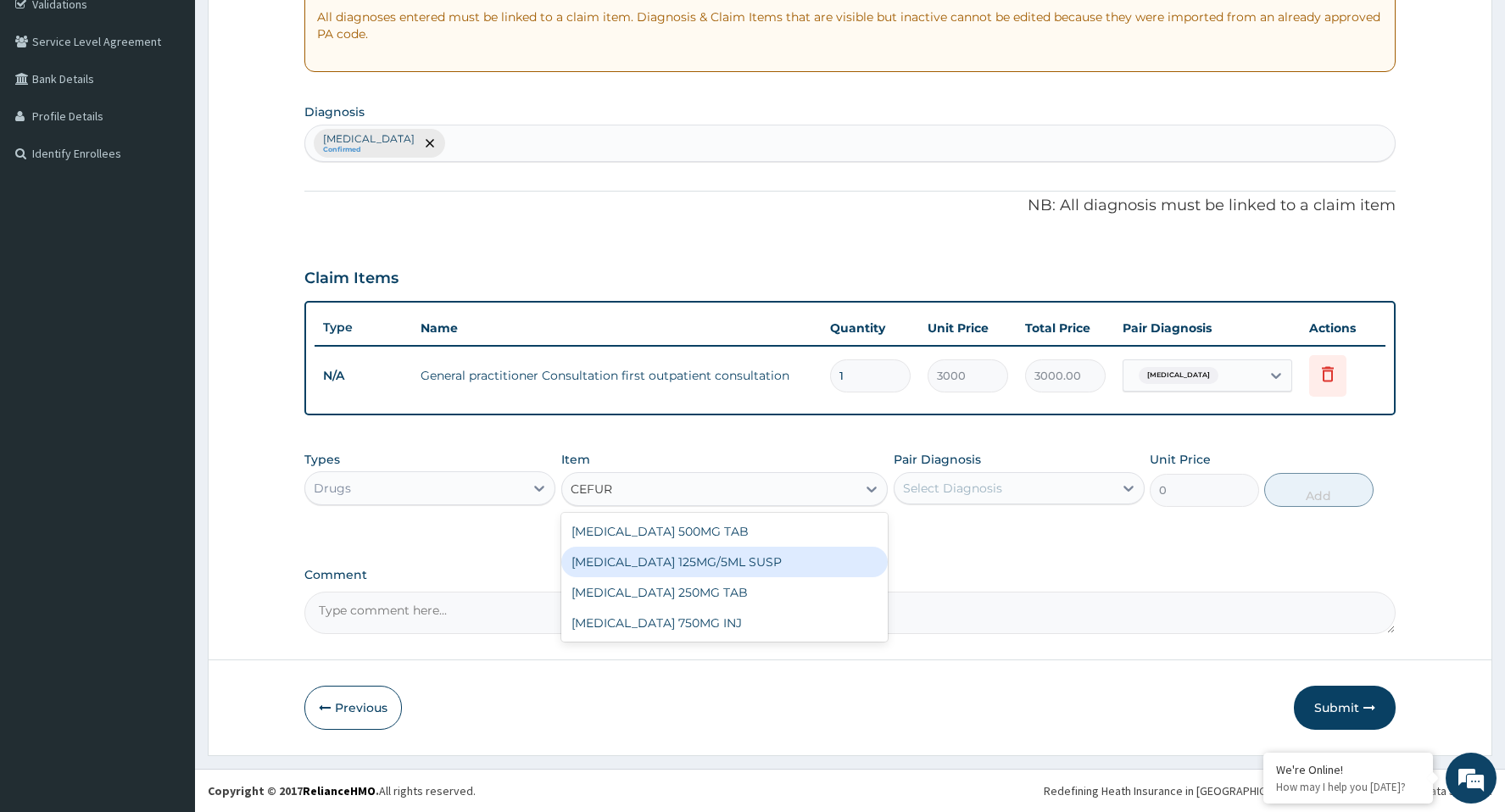
click at [638, 565] on div "CEFUROXIME 125MG/5ML SUSP" at bounding box center [725, 562] width 327 height 31
type input "2126.25"
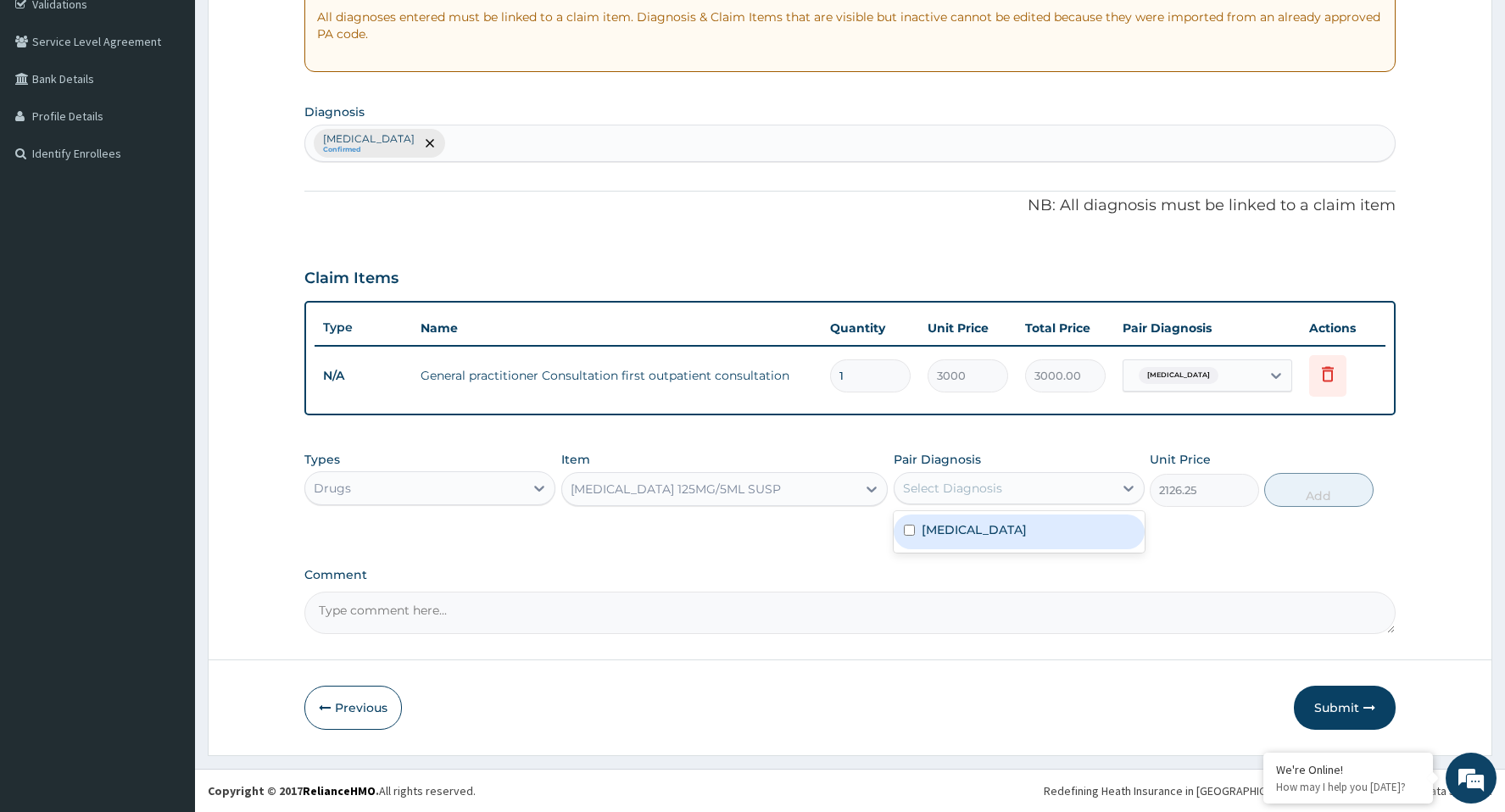
click at [1016, 491] on div "Select Diagnosis" at bounding box center [1004, 489] width 219 height 27
click at [982, 534] on div "Cellulitis" at bounding box center [1019, 531] width 251 height 35
checkbox input "true"
click at [1311, 499] on button "Add" at bounding box center [1318, 490] width 109 height 34
type input "0"
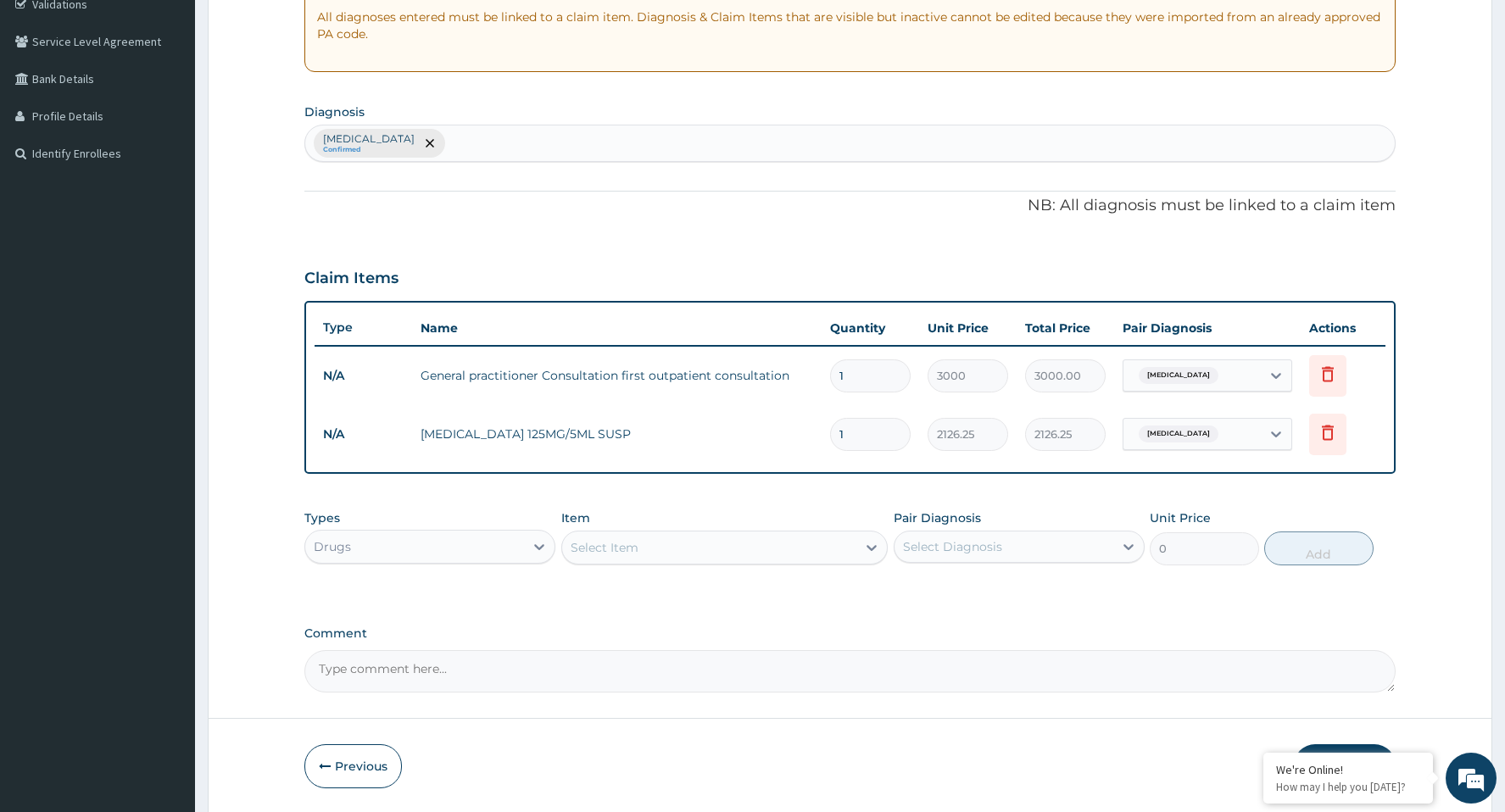
click at [633, 553] on div "Select Item" at bounding box center [604, 548] width 68 height 17
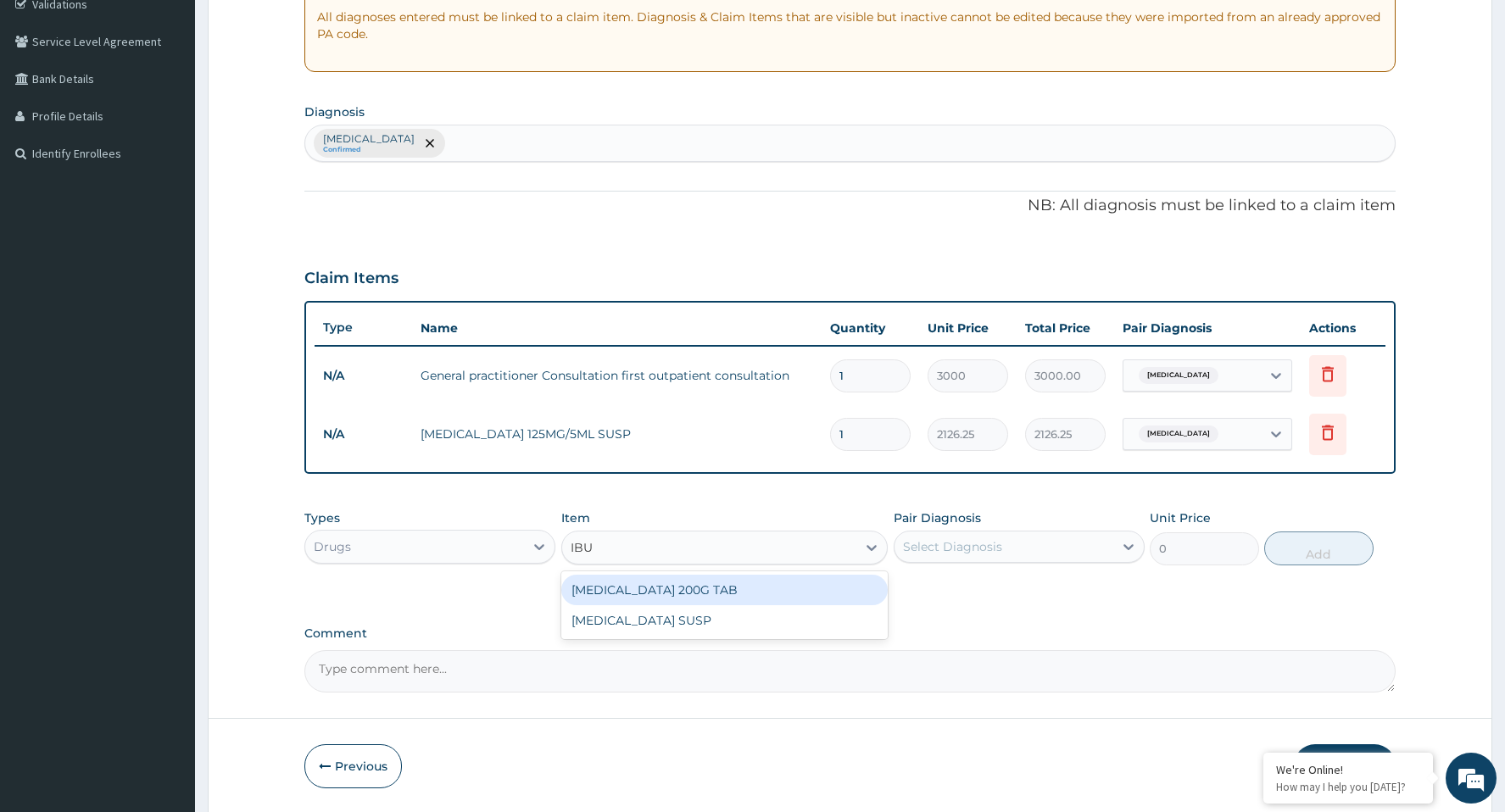
type input "IBUP"
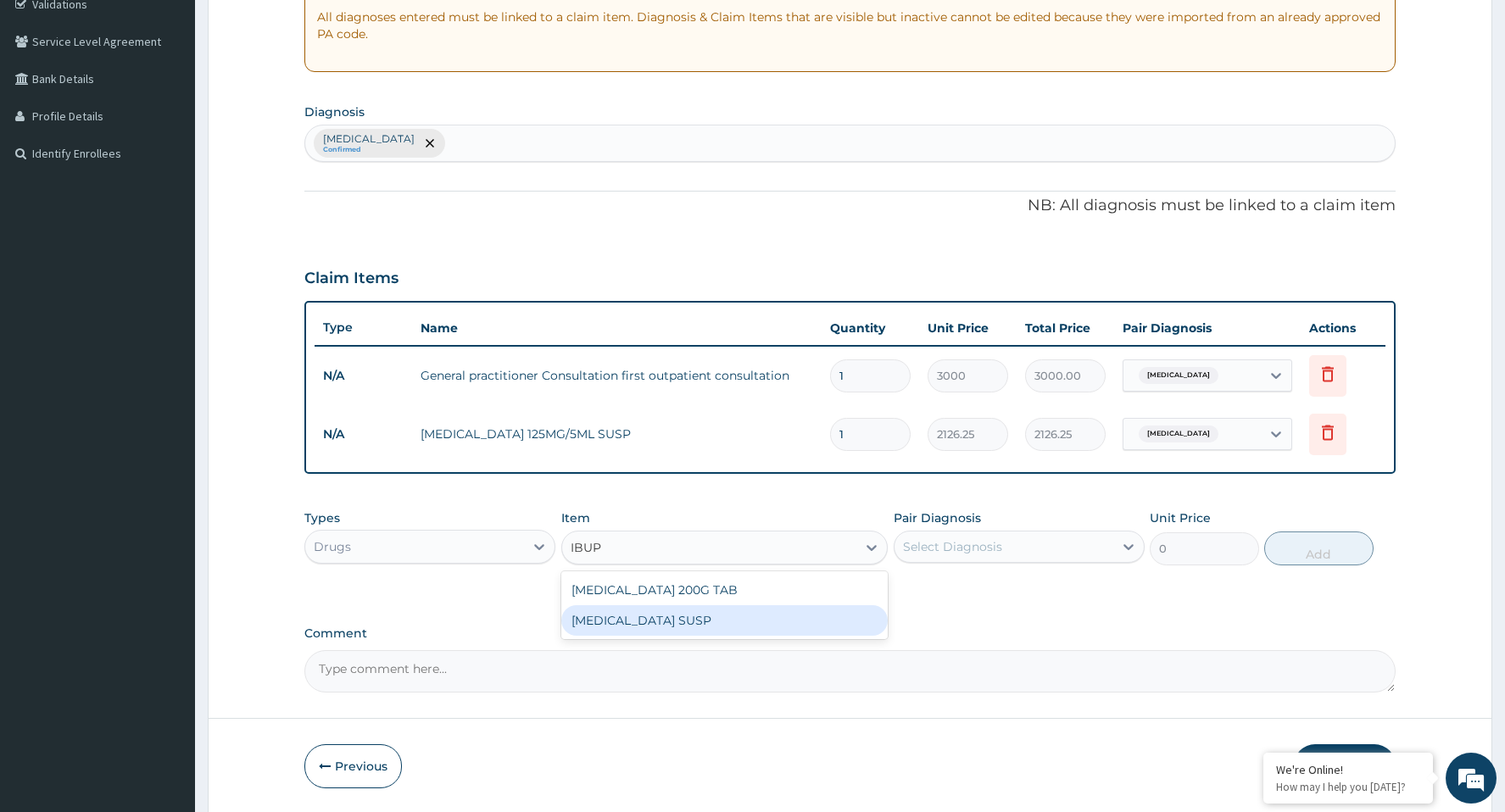
click at [645, 621] on div "IBUPROFEN SUSP" at bounding box center [725, 620] width 327 height 31
type input "525"
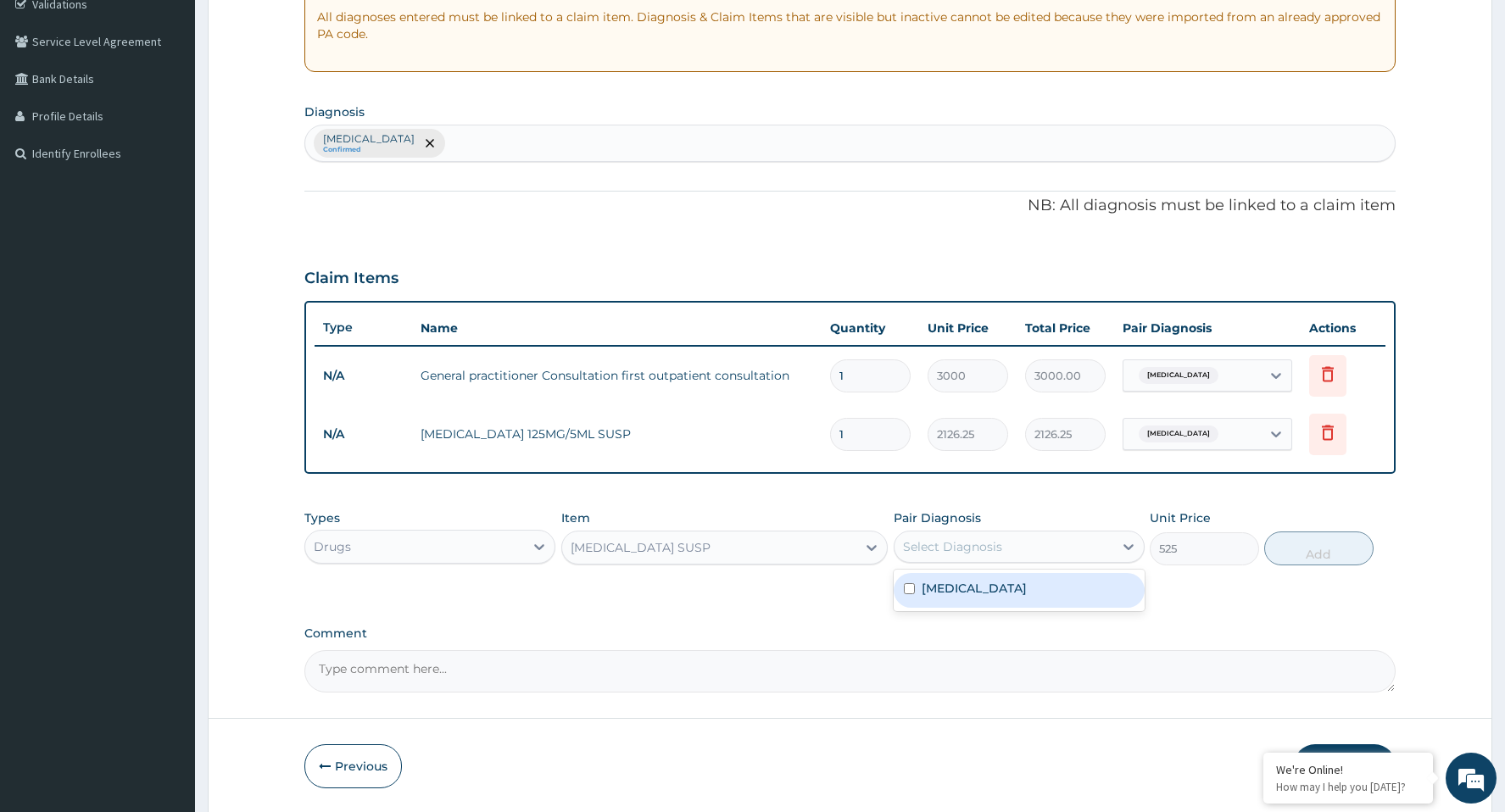
click at [983, 534] on div "Select Diagnosis" at bounding box center [1004, 547] width 219 height 27
click at [960, 593] on label "Cellulitis" at bounding box center [974, 588] width 105 height 17
checkbox input "true"
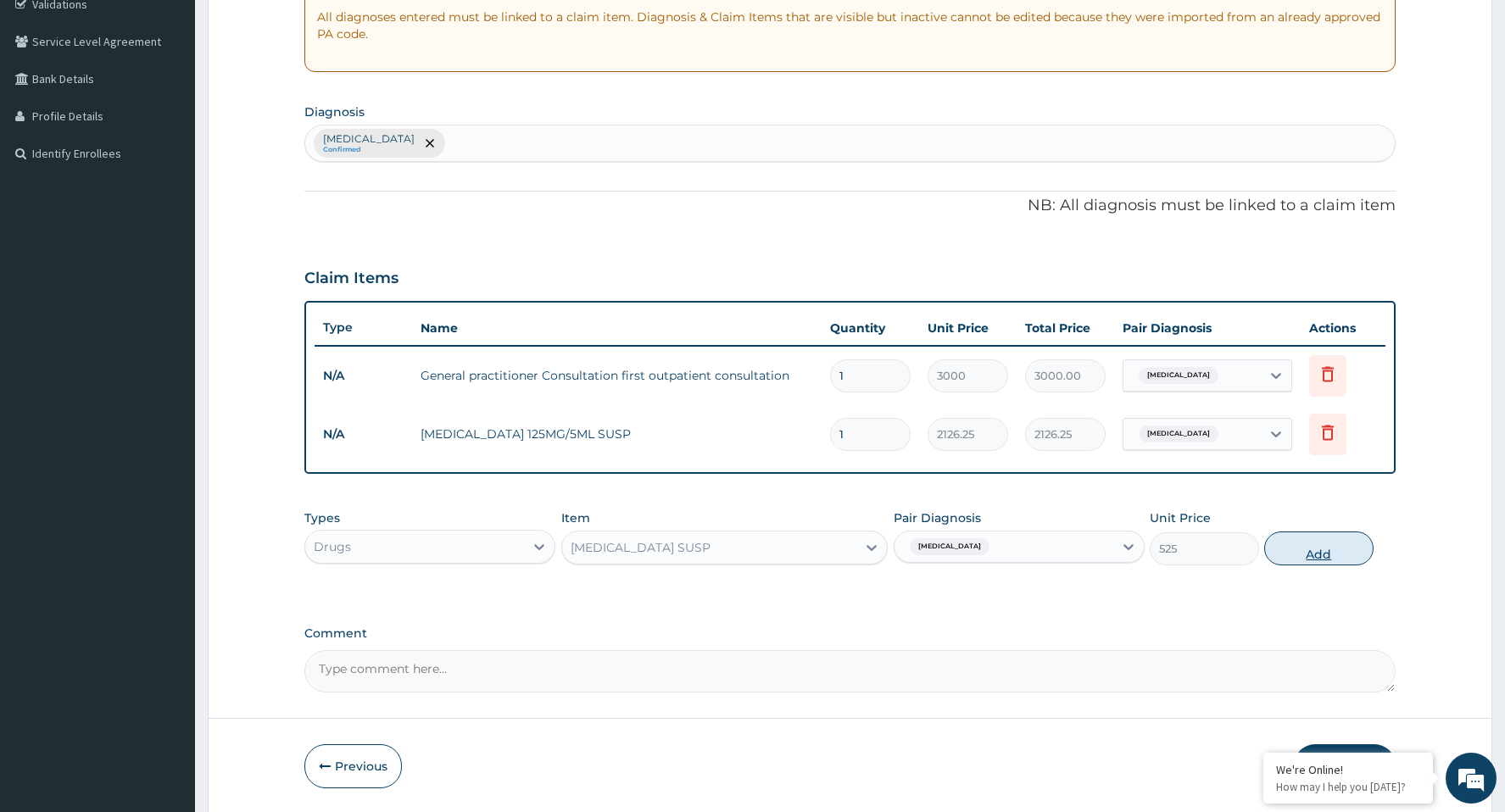
click at [1335, 551] on button "Add" at bounding box center [1318, 548] width 109 height 34
type input "0"
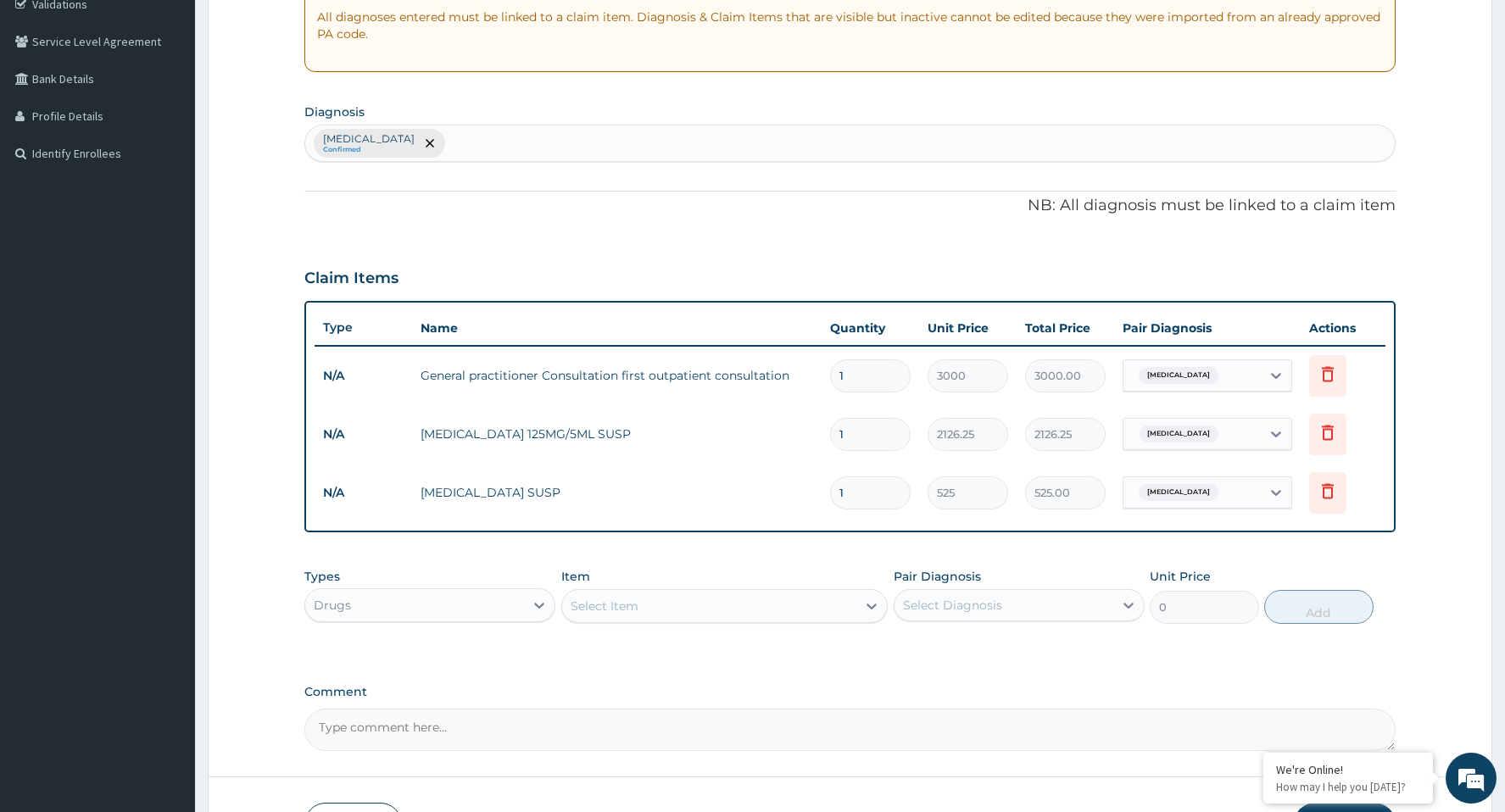
click at [623, 609] on div "Select Item" at bounding box center [604, 606] width 68 height 17
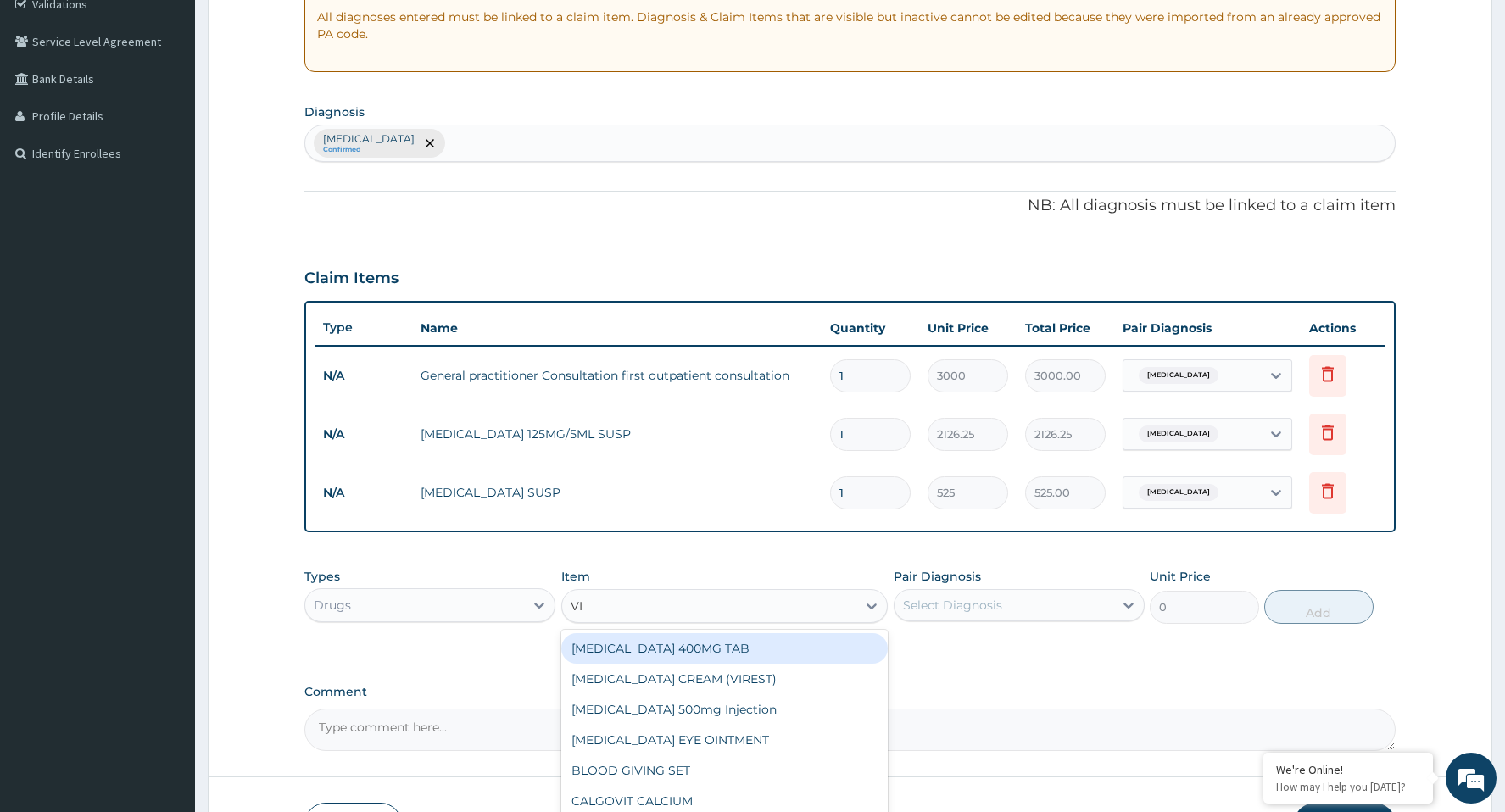
type input "VIT"
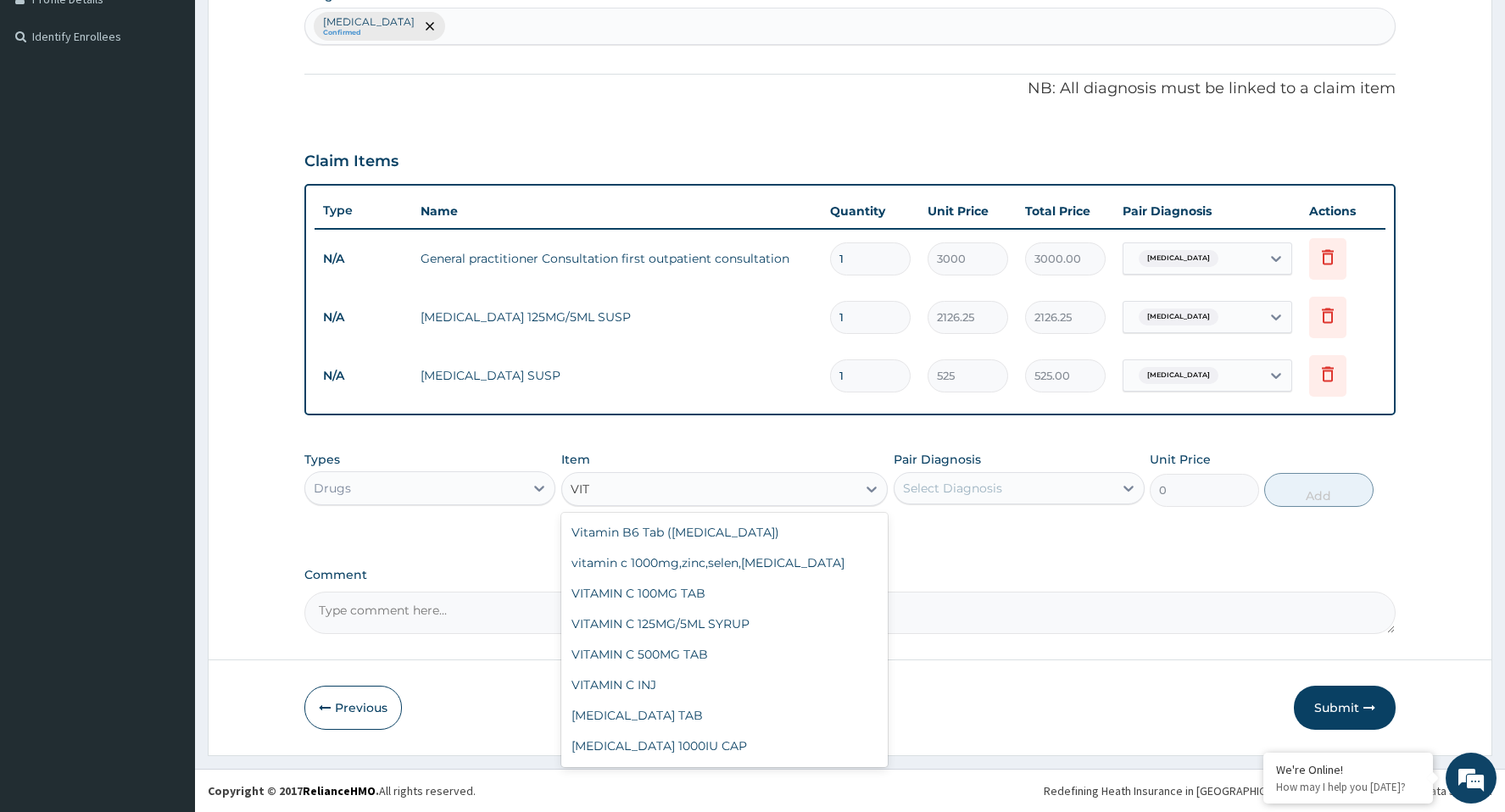
scroll to position [424, 0]
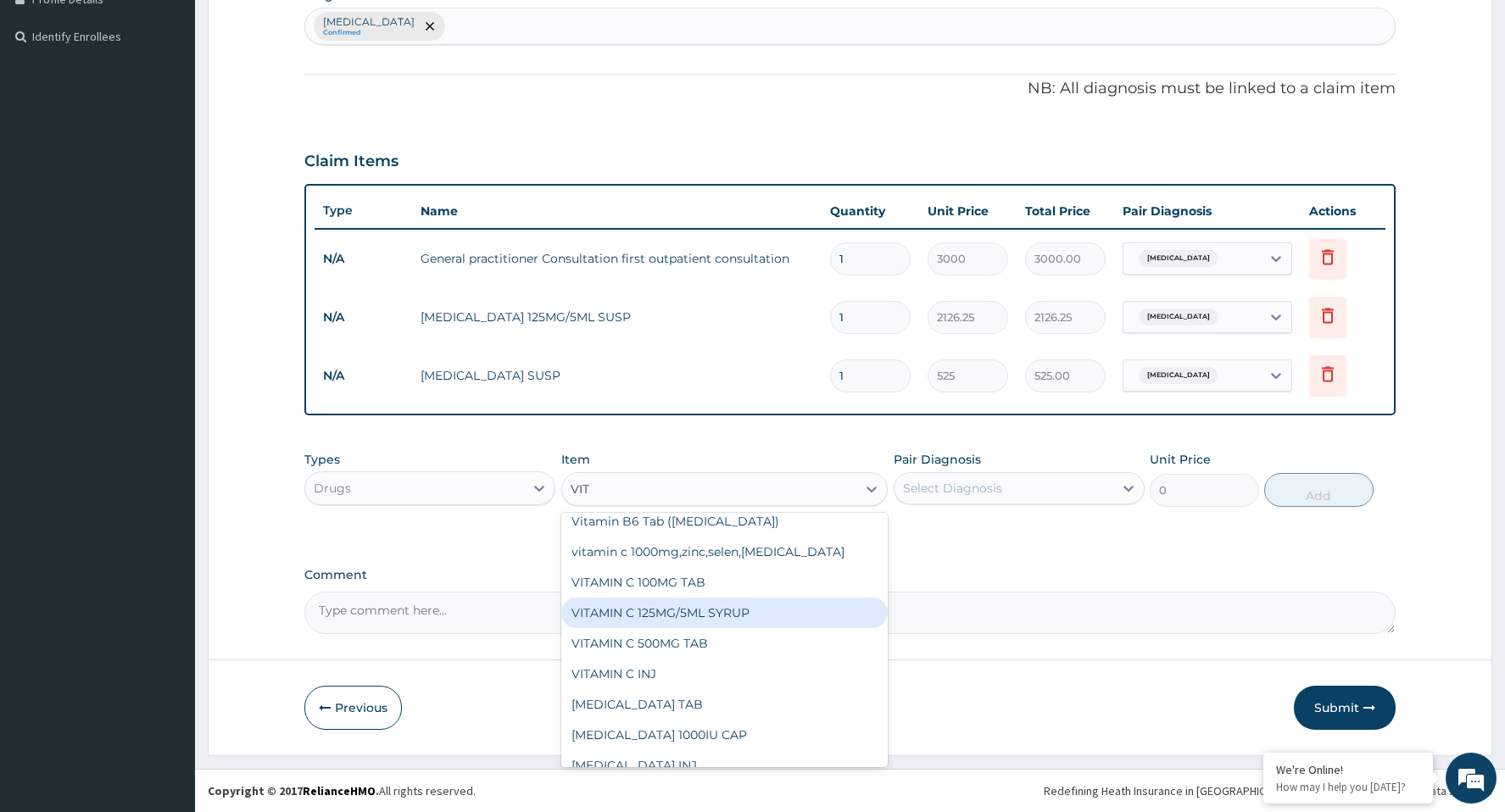
click at [705, 618] on div "VITAMIN C 125MG/5ML SYRUP" at bounding box center [725, 613] width 327 height 31
type input "525"
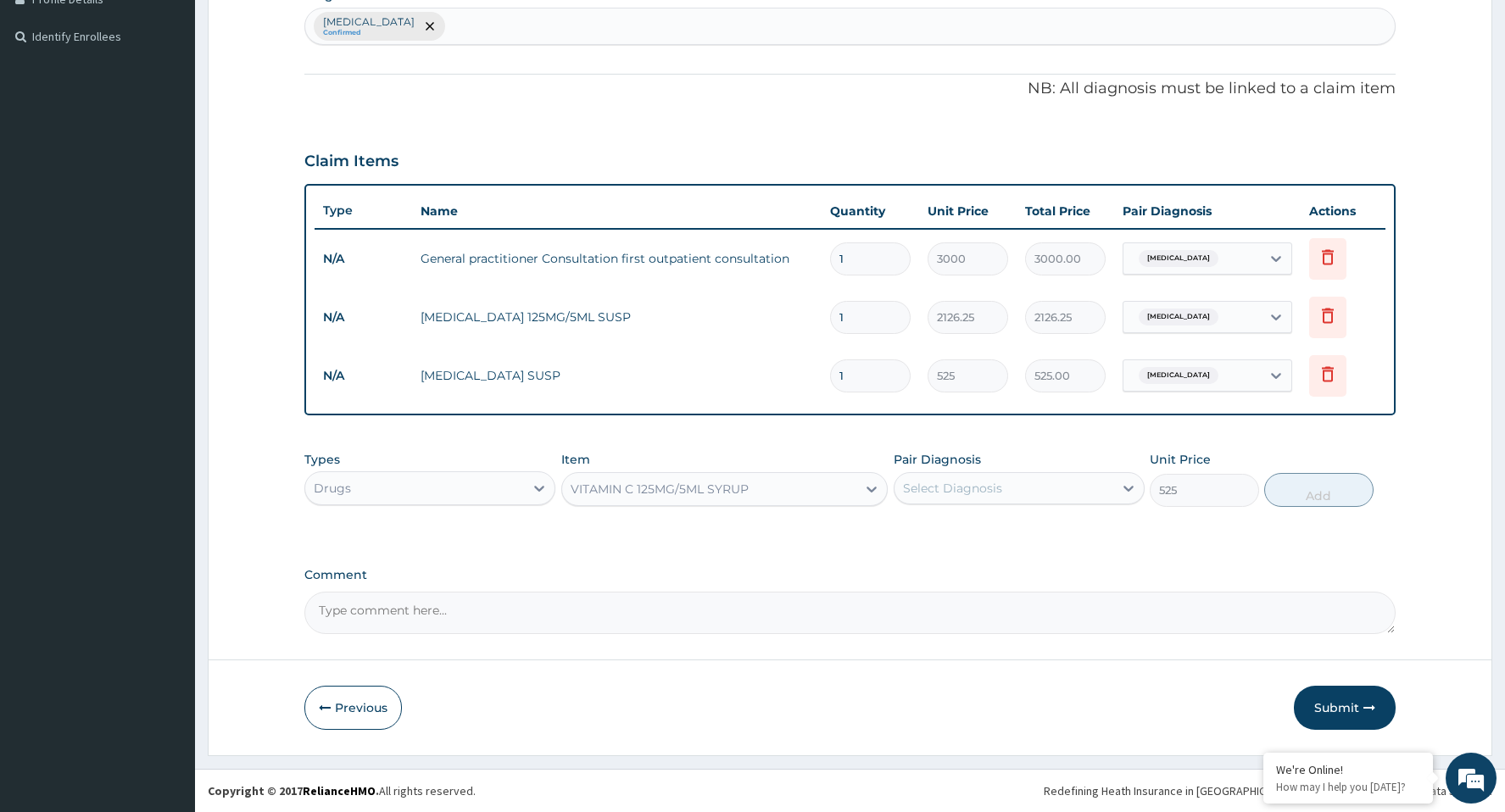
click at [1002, 489] on div "Select Diagnosis" at bounding box center [1004, 489] width 219 height 27
click at [942, 540] on div "Cellulitis" at bounding box center [1019, 531] width 251 height 35
checkbox input "true"
click at [1281, 492] on button "Add" at bounding box center [1318, 490] width 109 height 34
type input "0"
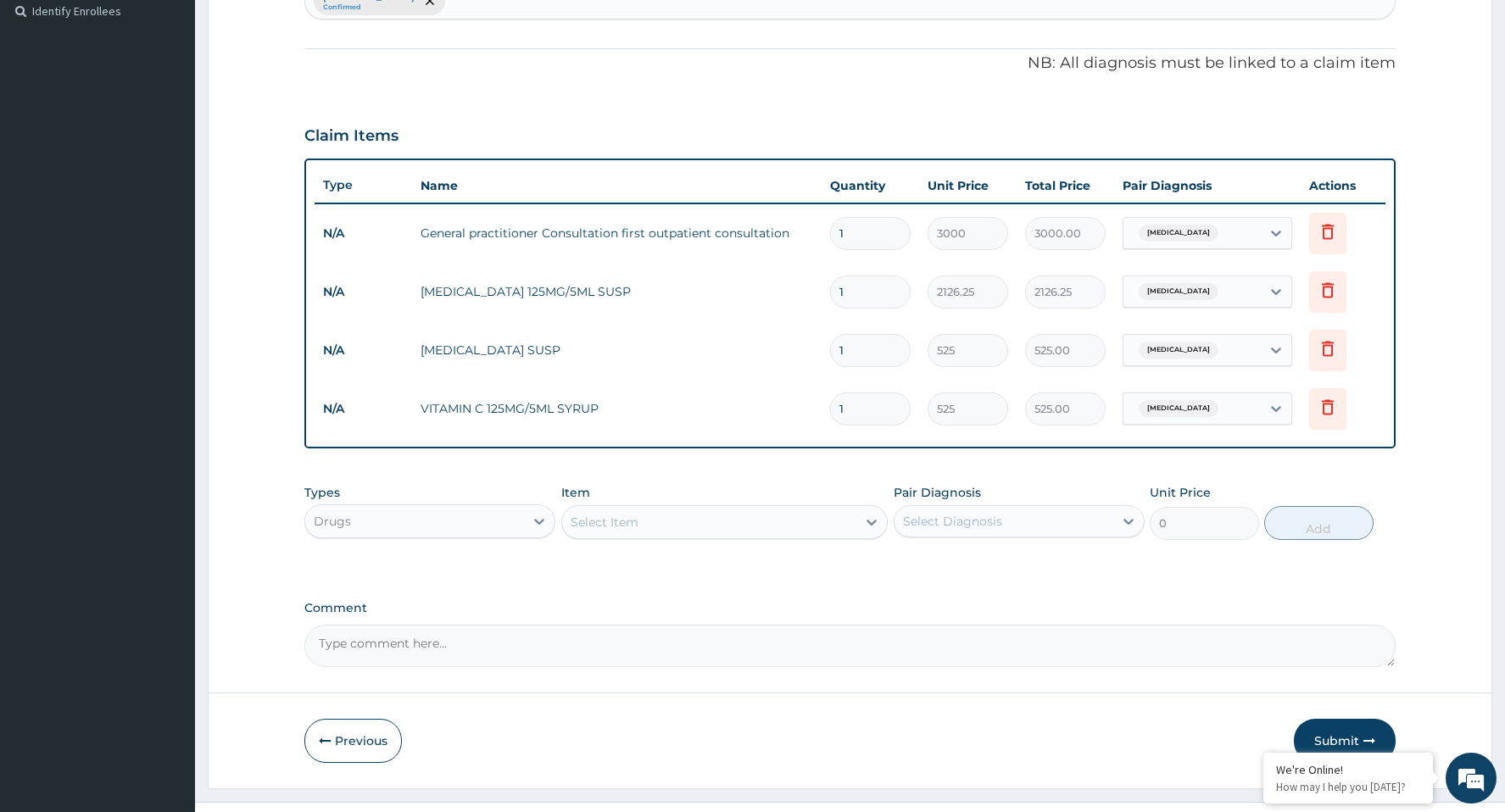
scroll to position [505, 0]
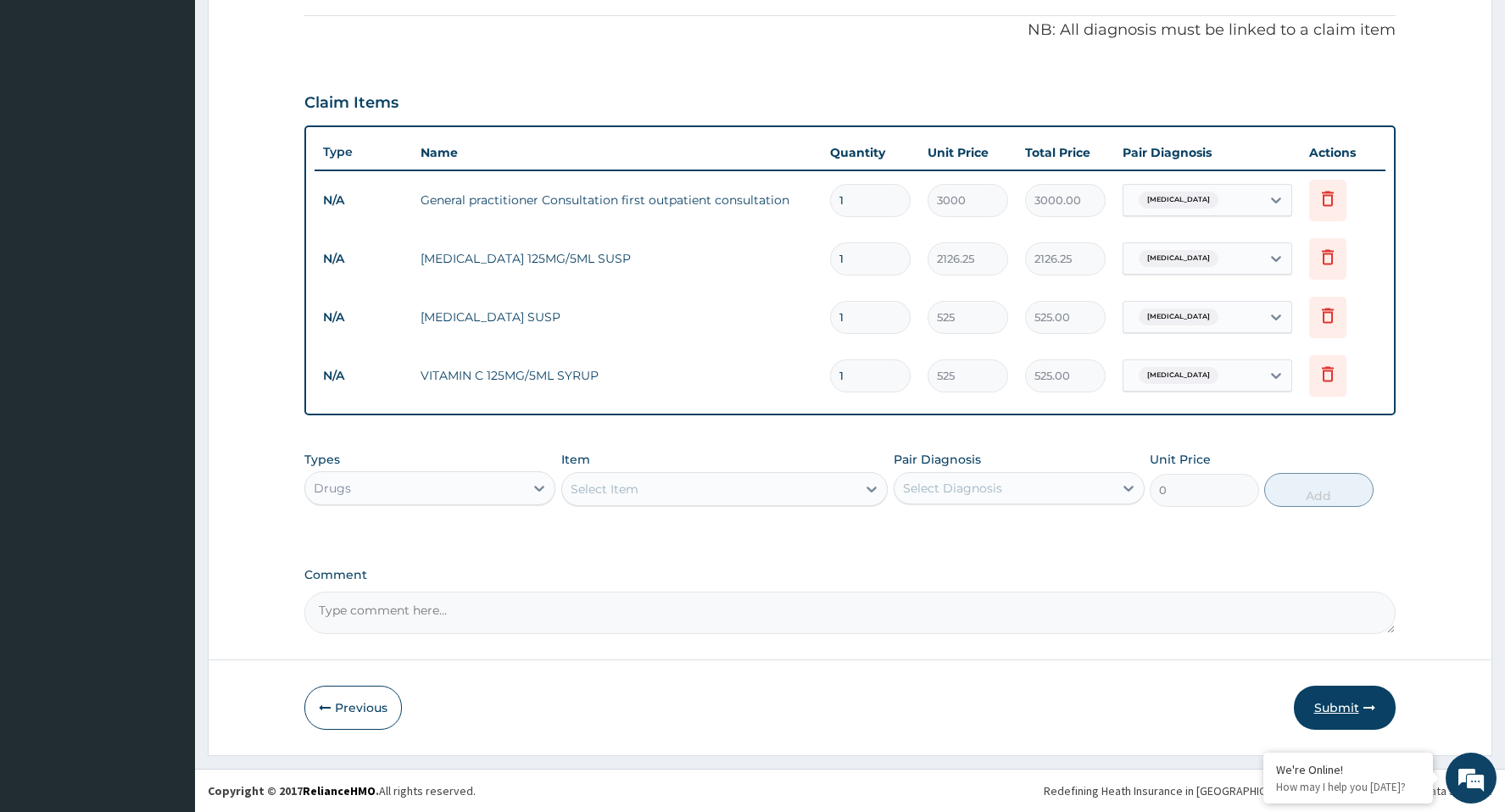
click at [1338, 708] on button "Submit" at bounding box center [1344, 708] width 102 height 45
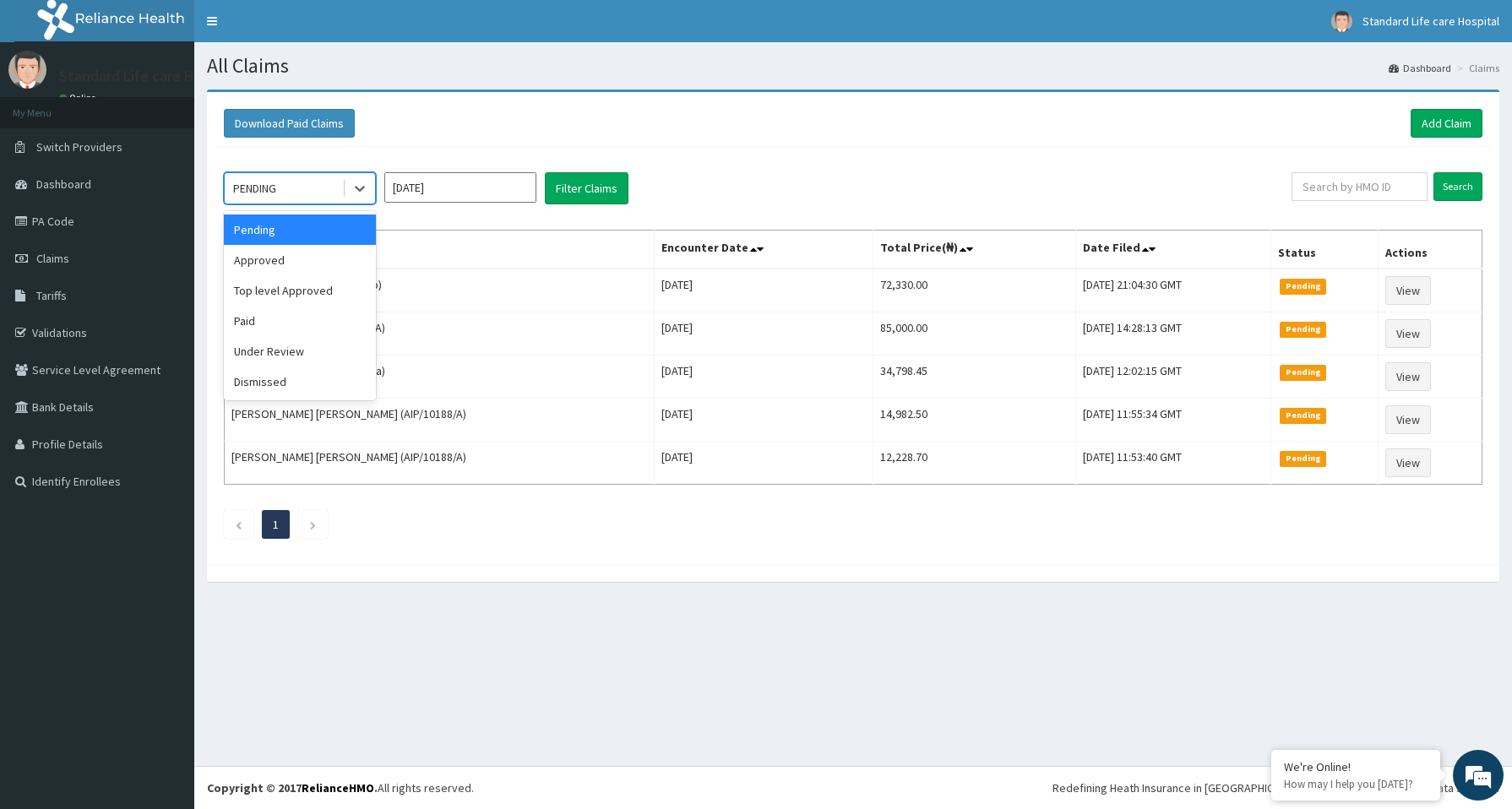
click at [298, 187] on div "PENDING" at bounding box center [283, 188] width 118 height 27
click at [293, 252] on div "Approved" at bounding box center [300, 261] width 152 height 31
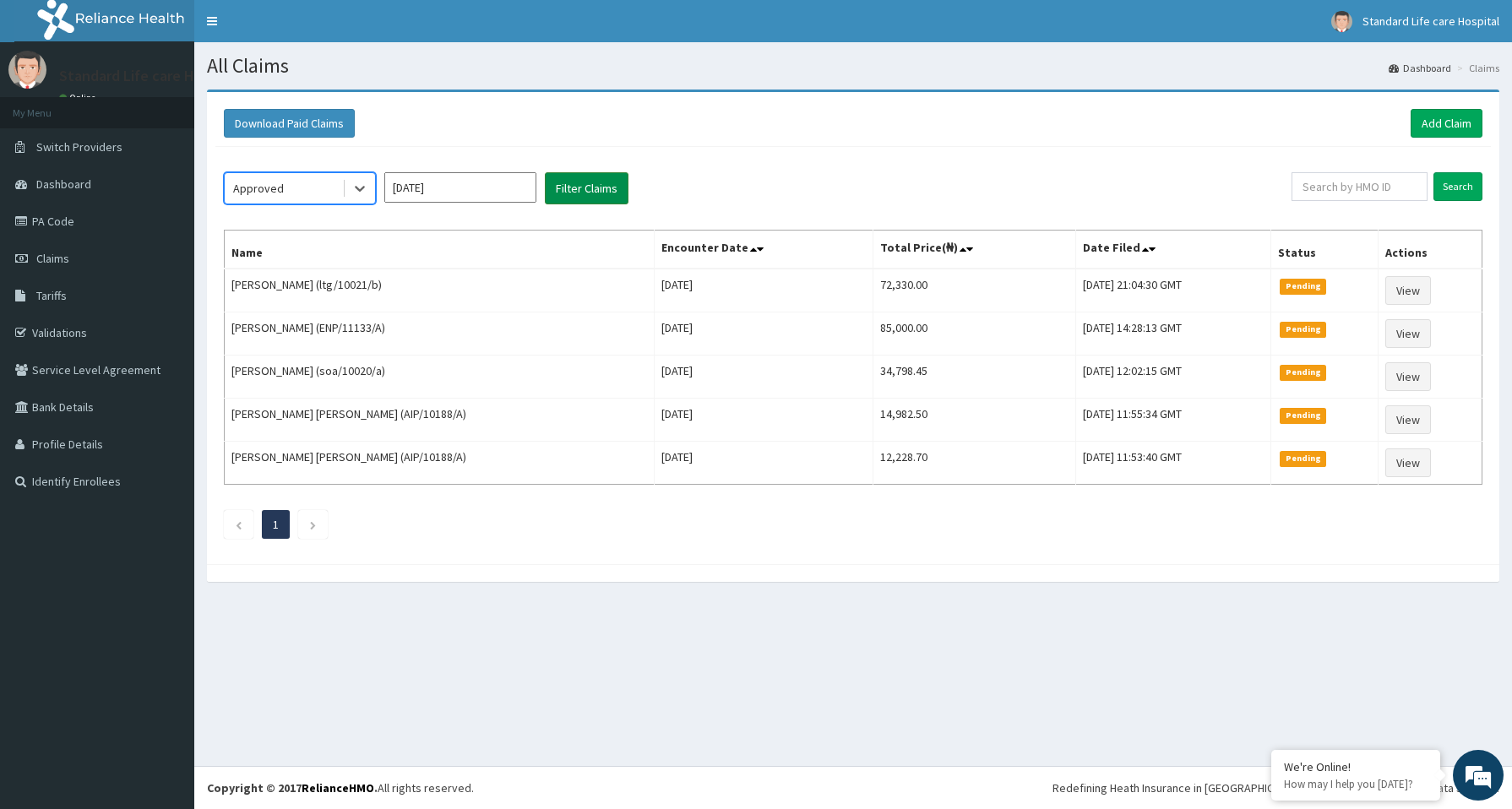
click at [578, 198] on button "Filter Claims" at bounding box center [586, 187] width 83 height 32
